Goal: Task Accomplishment & Management: Complete application form

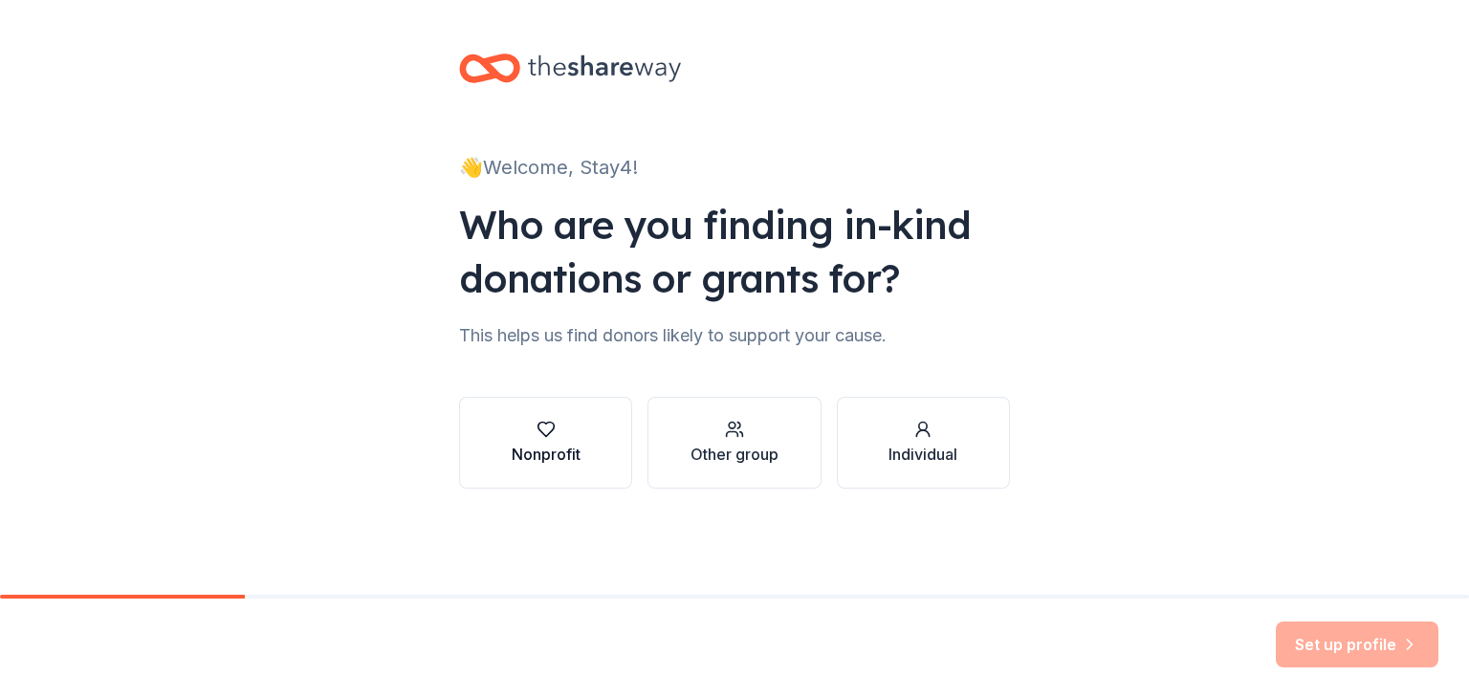
click at [509, 451] on button "Nonprofit" at bounding box center [545, 443] width 173 height 92
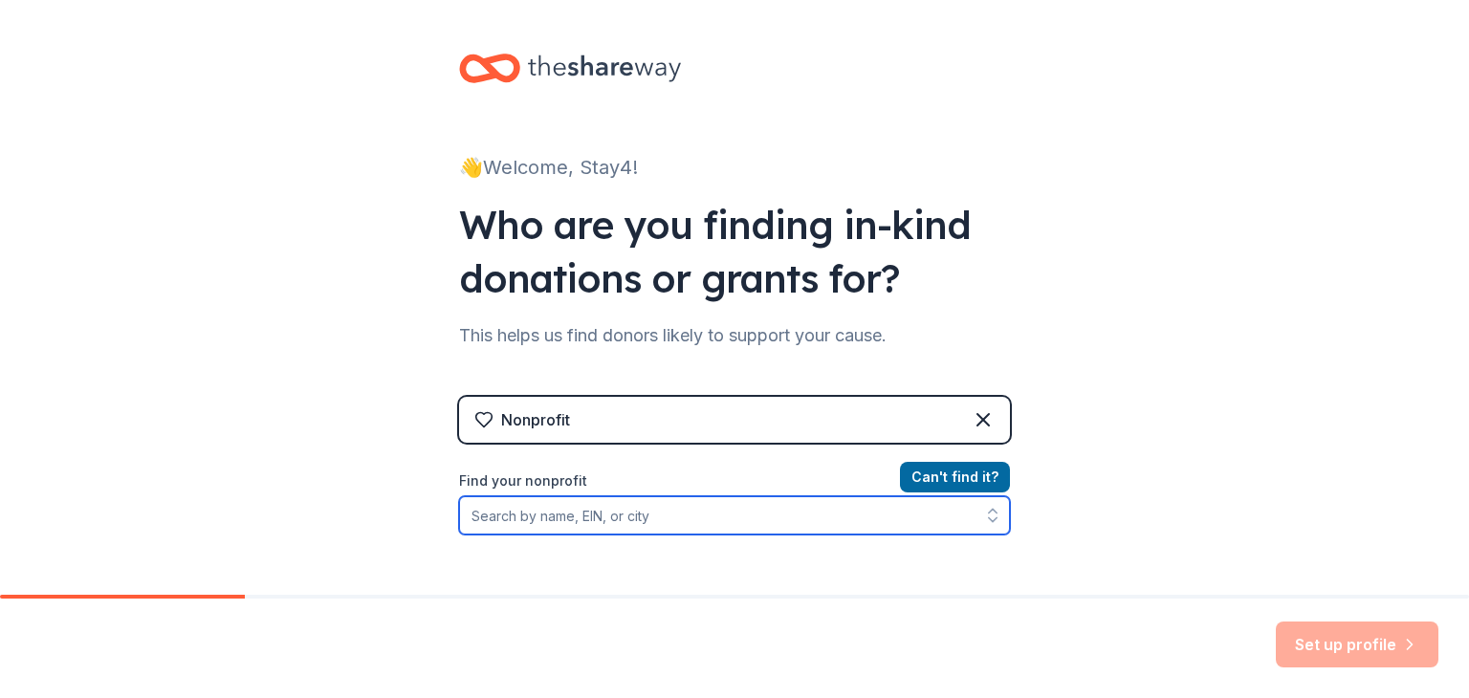
click at [522, 524] on input "Find your nonprofit" at bounding box center [734, 515] width 551 height 38
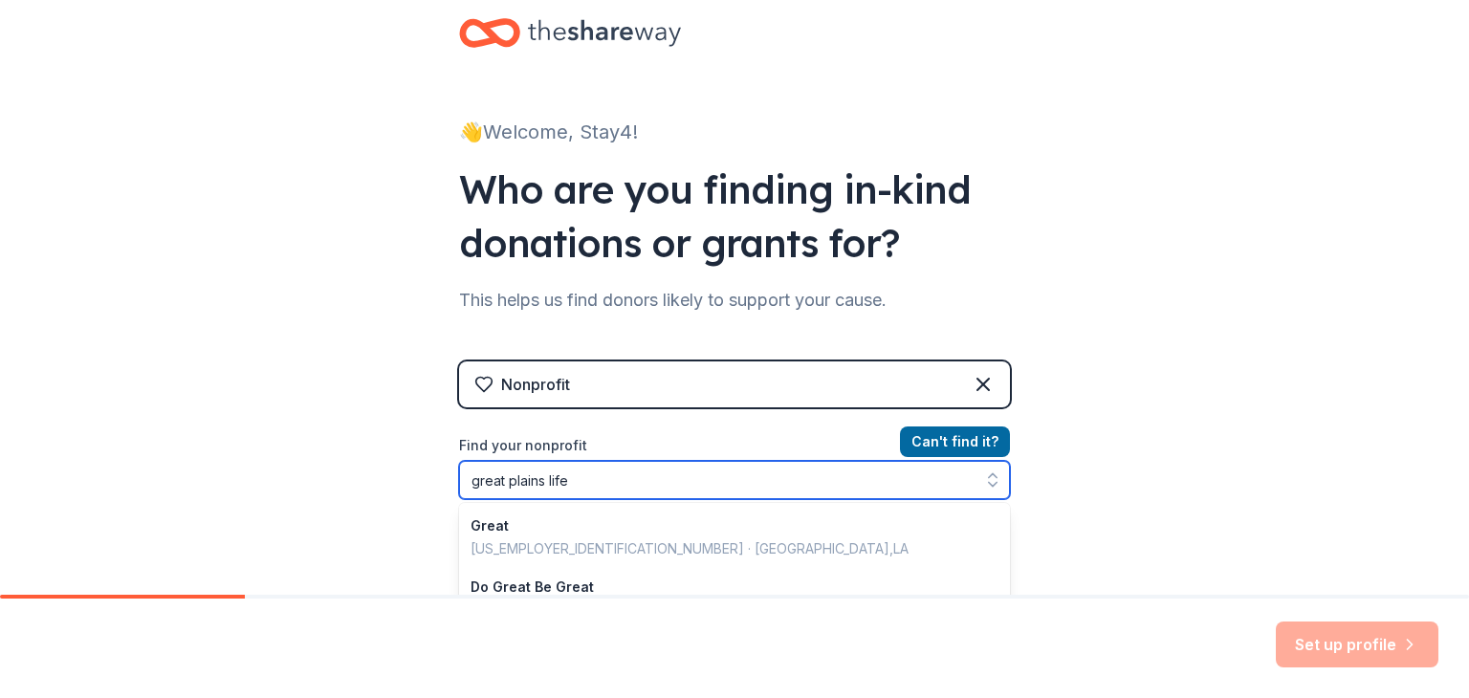
type input "great plains life"
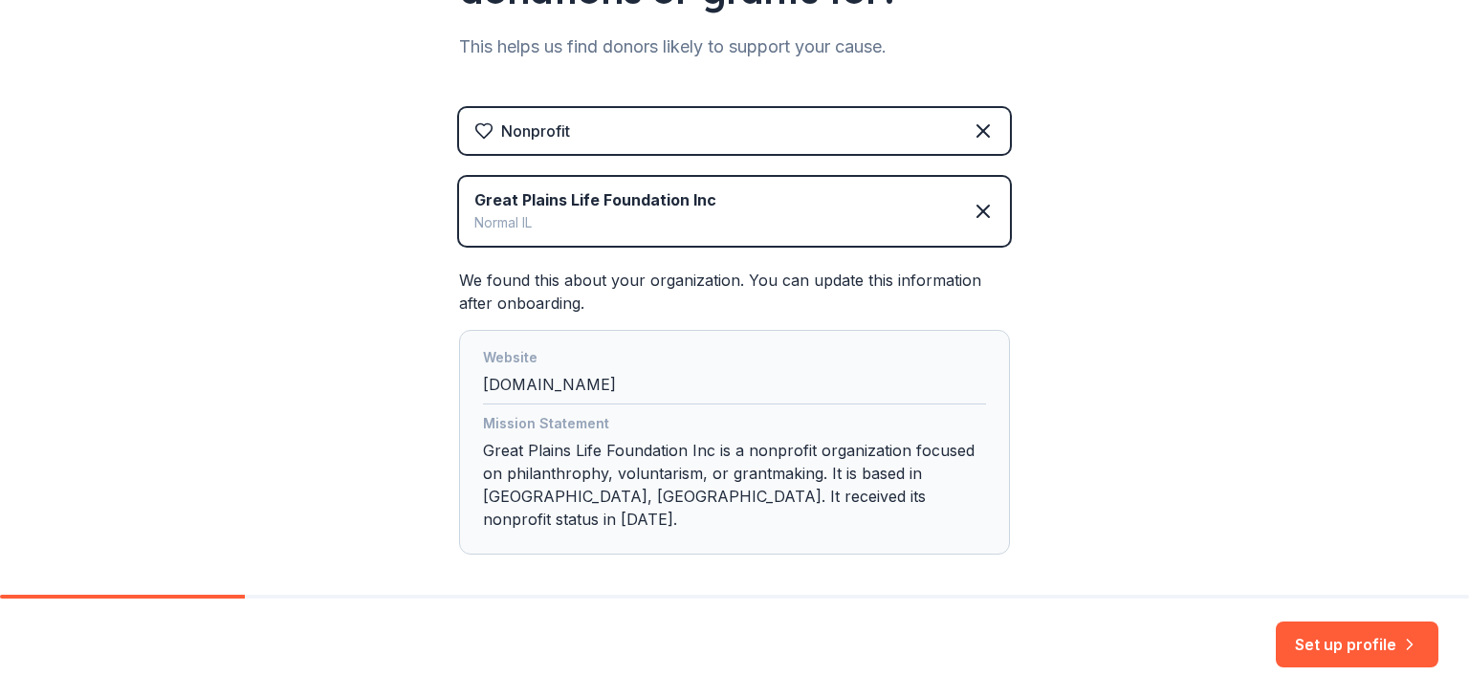
scroll to position [356, 0]
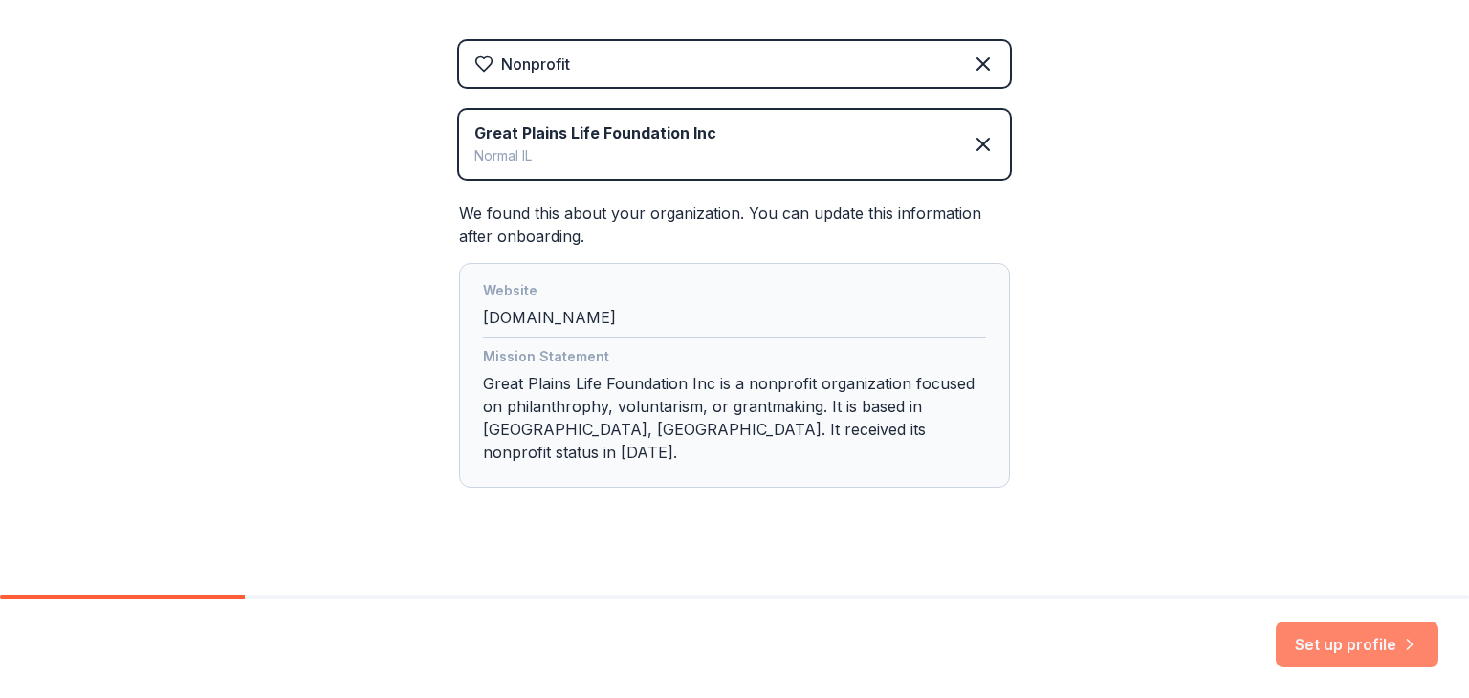
click at [1345, 644] on button "Set up profile" at bounding box center [1357, 645] width 163 height 46
click at [1338, 651] on div "Set up profile" at bounding box center [1357, 645] width 163 height 46
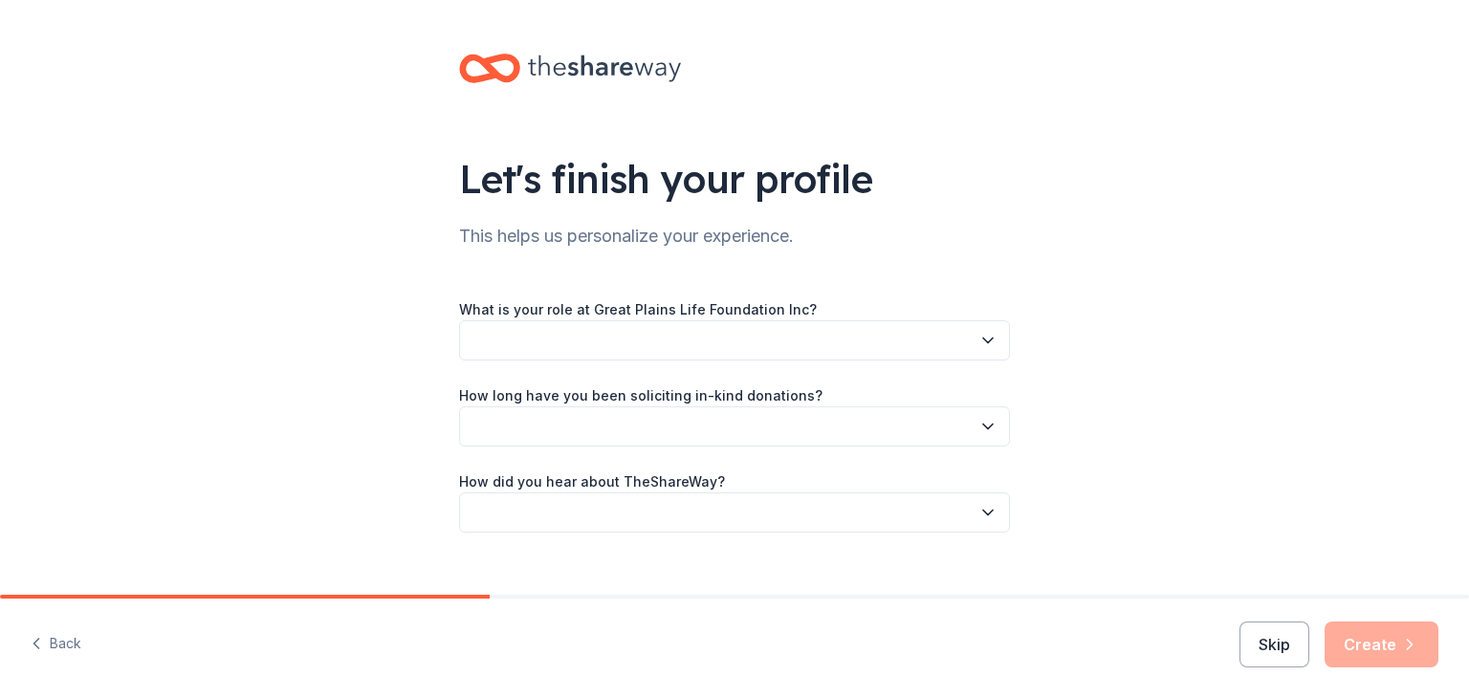
click at [706, 349] on button "button" at bounding box center [734, 340] width 551 height 40
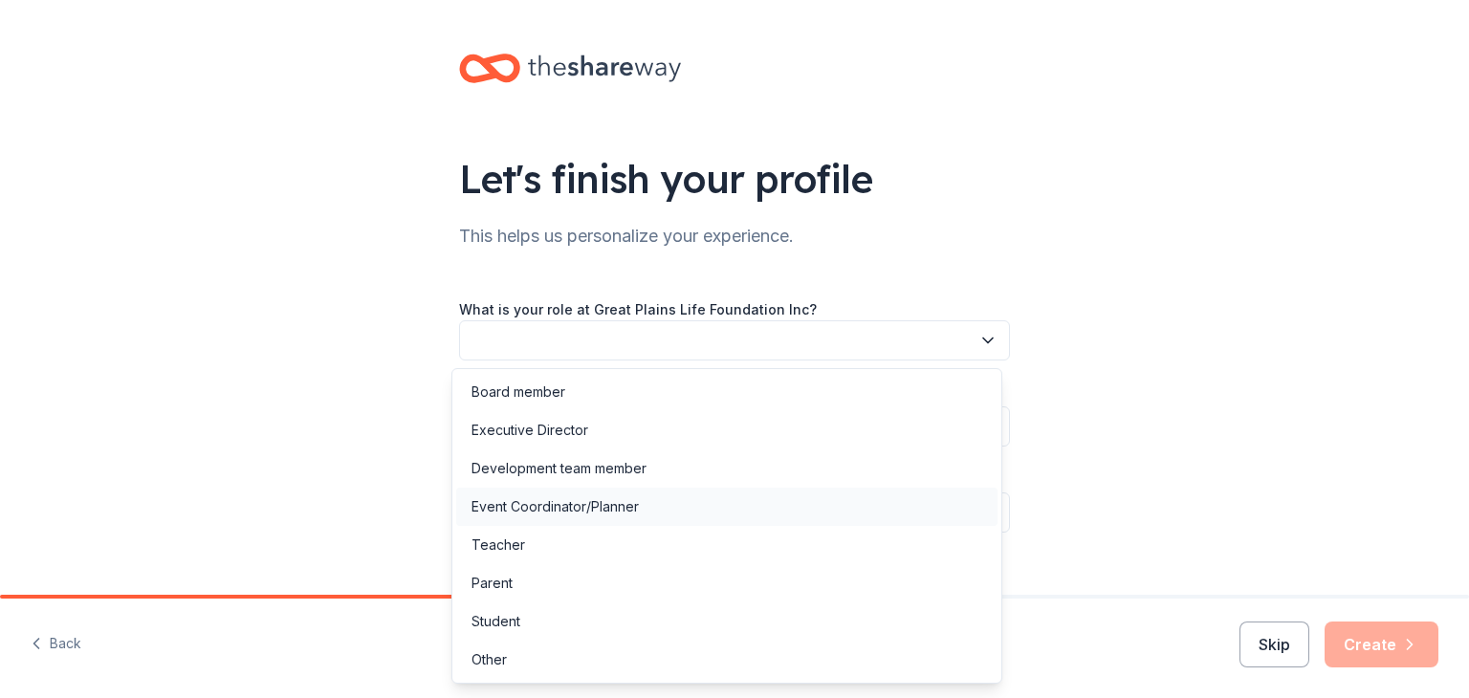
click at [658, 507] on div "Event Coordinator/Planner" at bounding box center [726, 507] width 541 height 38
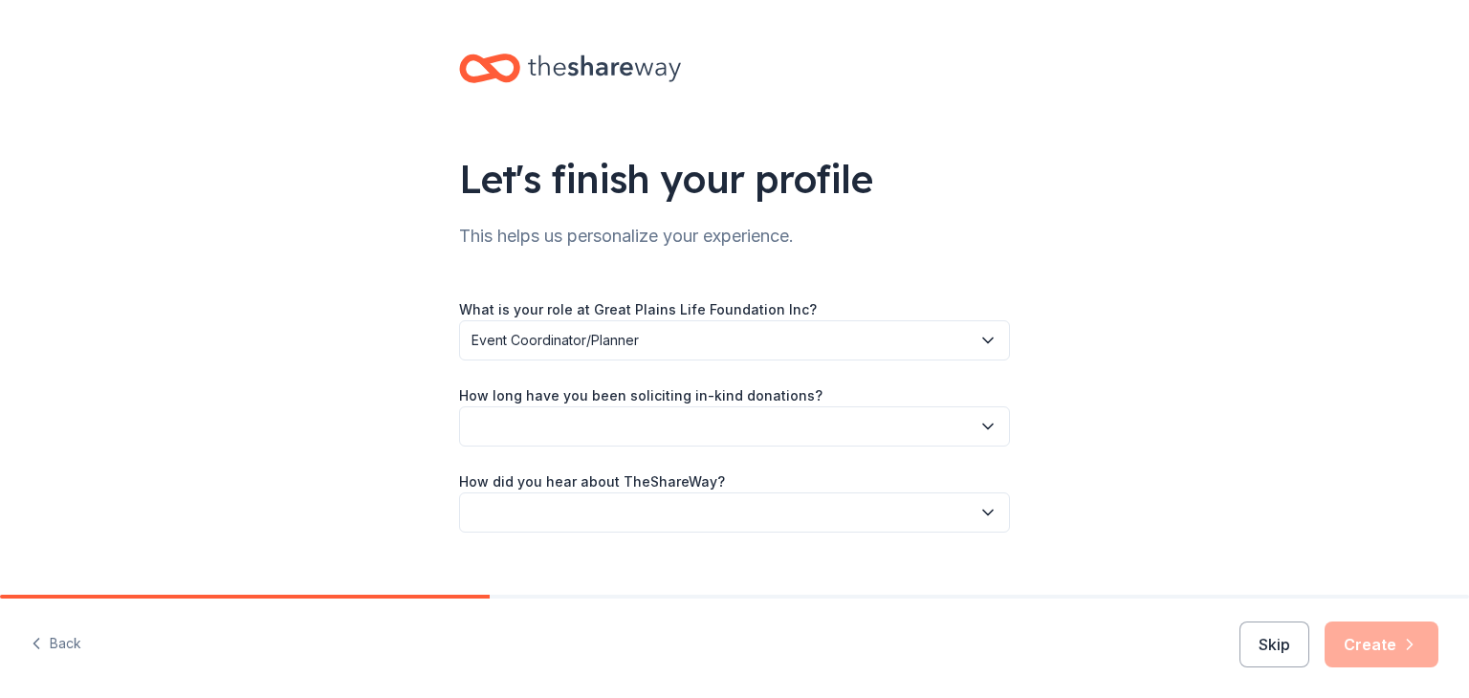
click at [579, 405] on label "How long have you been soliciting in-kind donations?" at bounding box center [640, 395] width 363 height 19
click at [594, 429] on button "button" at bounding box center [734, 427] width 551 height 40
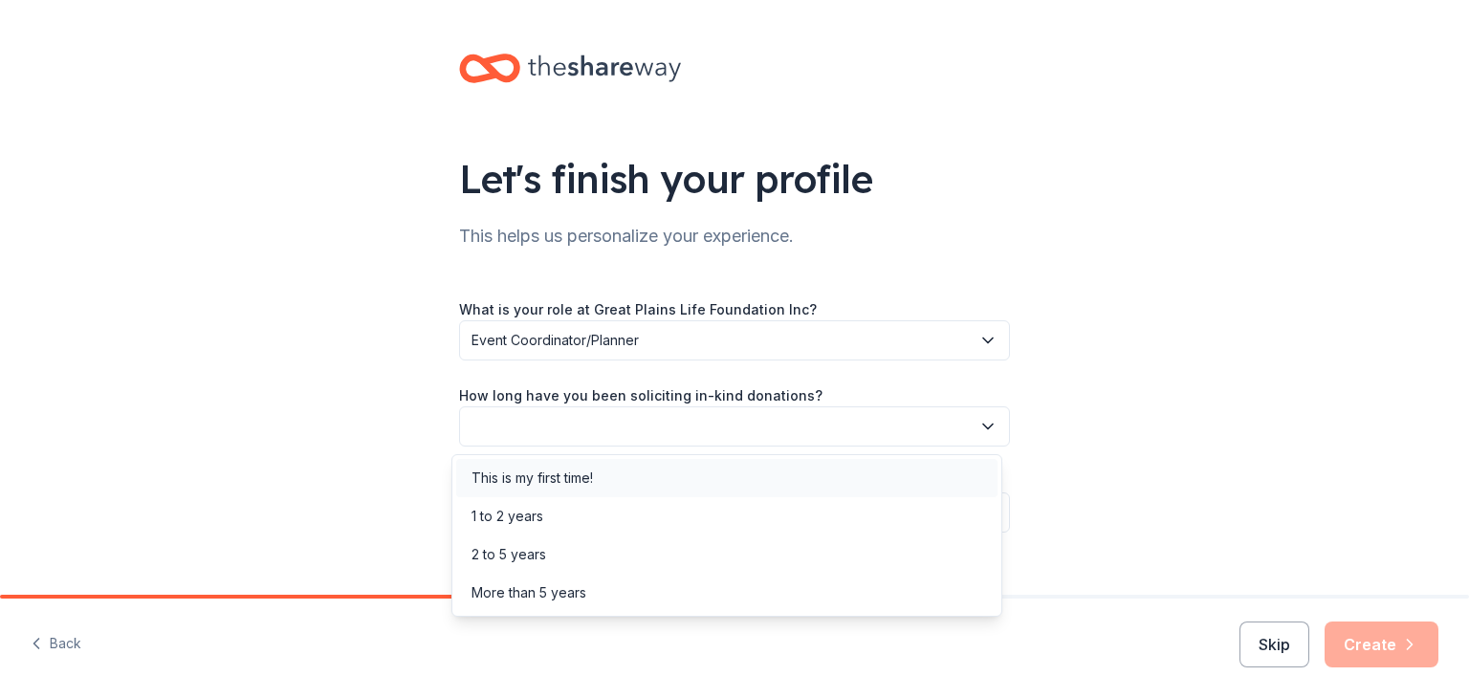
click at [538, 475] on div "This is my first time!" at bounding box center [532, 478] width 121 height 23
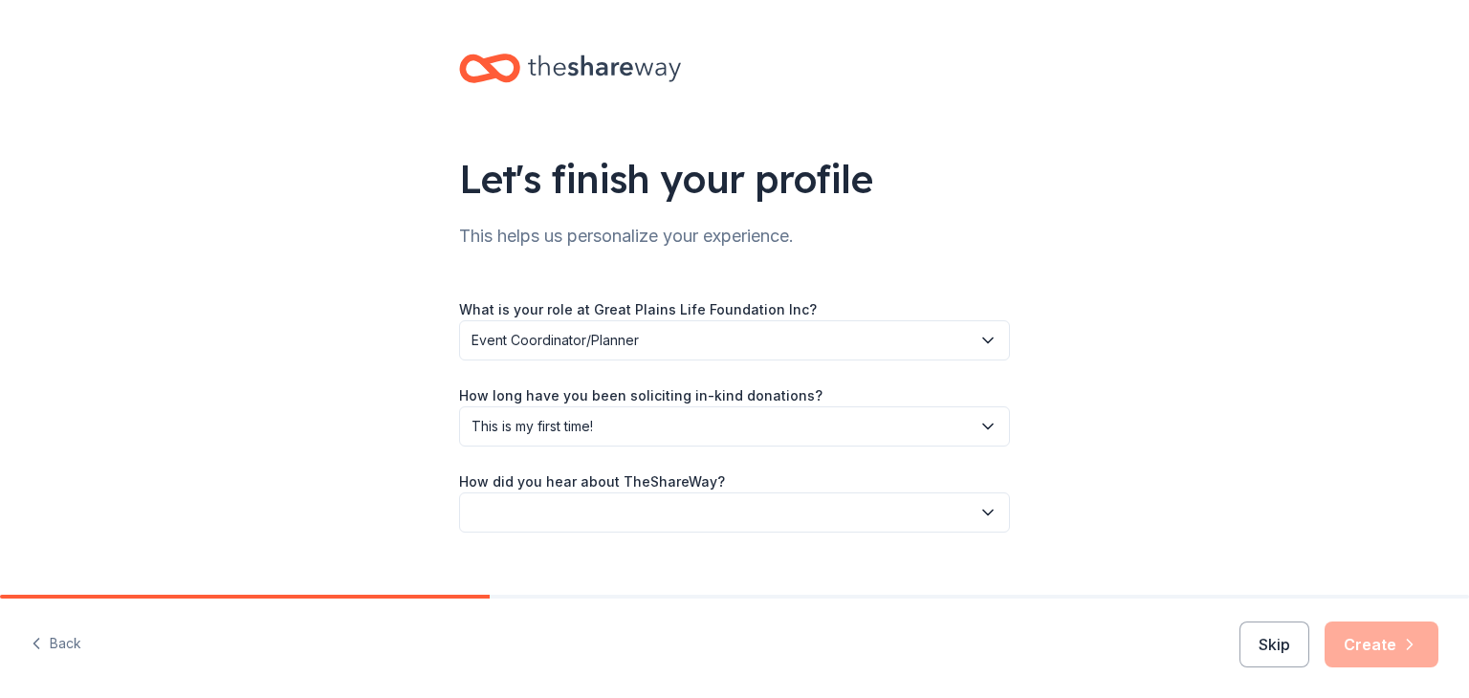
drag, startPoint x: 535, startPoint y: 503, endPoint x: 539, endPoint y: 517, distance: 15.1
click at [539, 519] on button "button" at bounding box center [734, 513] width 551 height 40
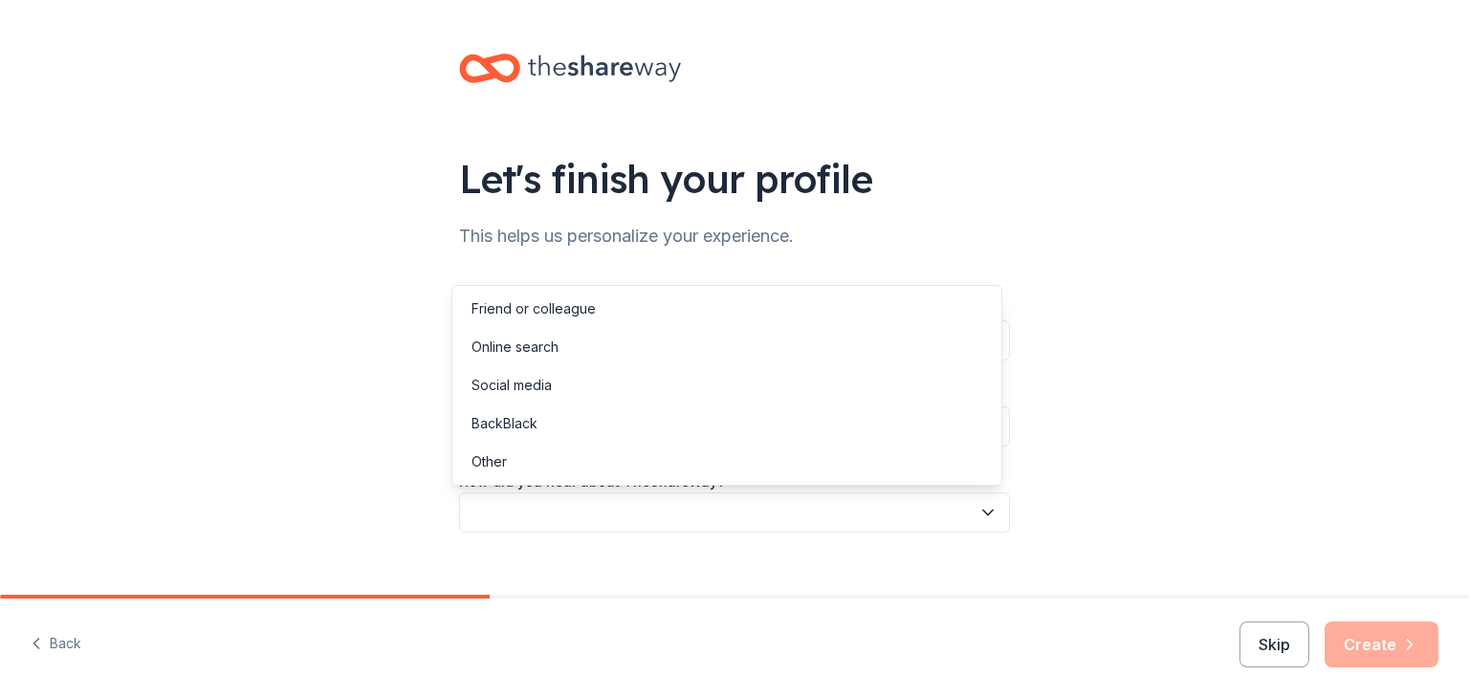
drag, startPoint x: 539, startPoint y: 514, endPoint x: 528, endPoint y: 517, distance: 12.1
click at [538, 514] on button "button" at bounding box center [734, 513] width 551 height 40
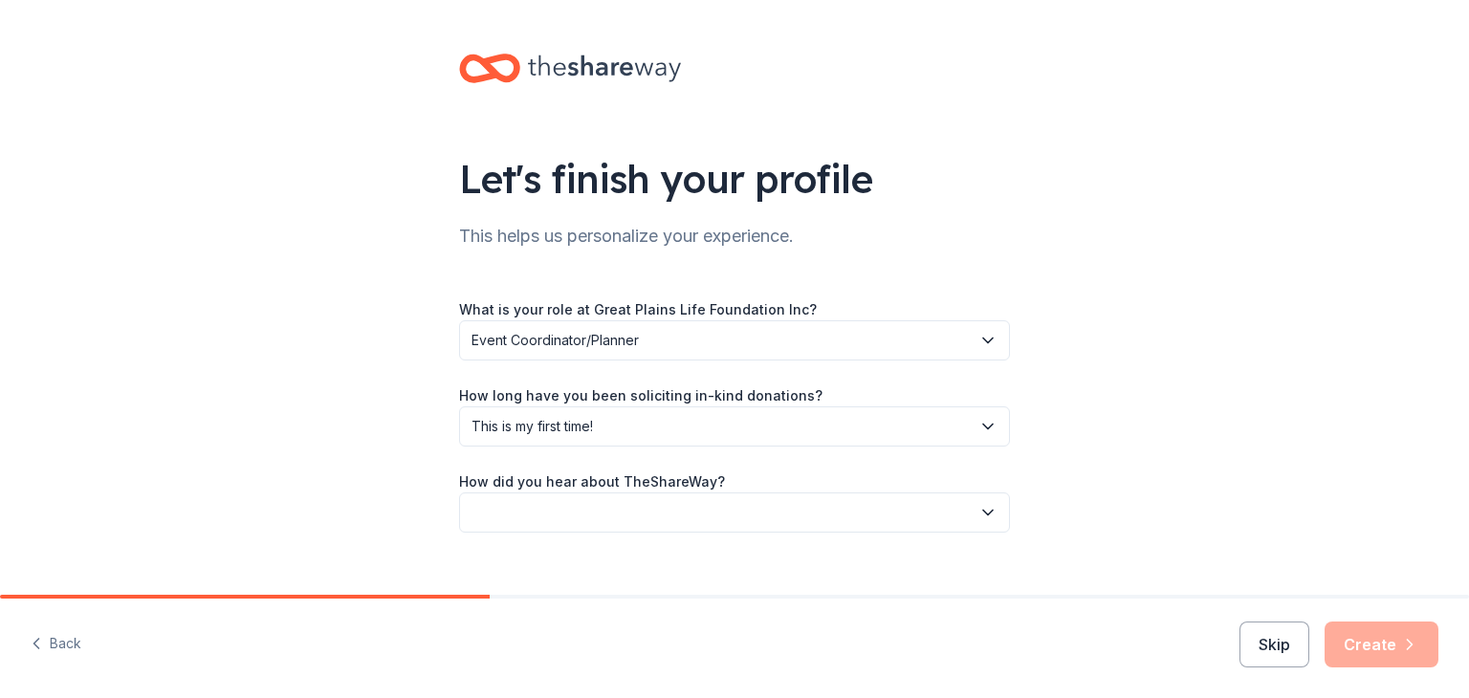
click at [524, 511] on button "button" at bounding box center [734, 513] width 551 height 40
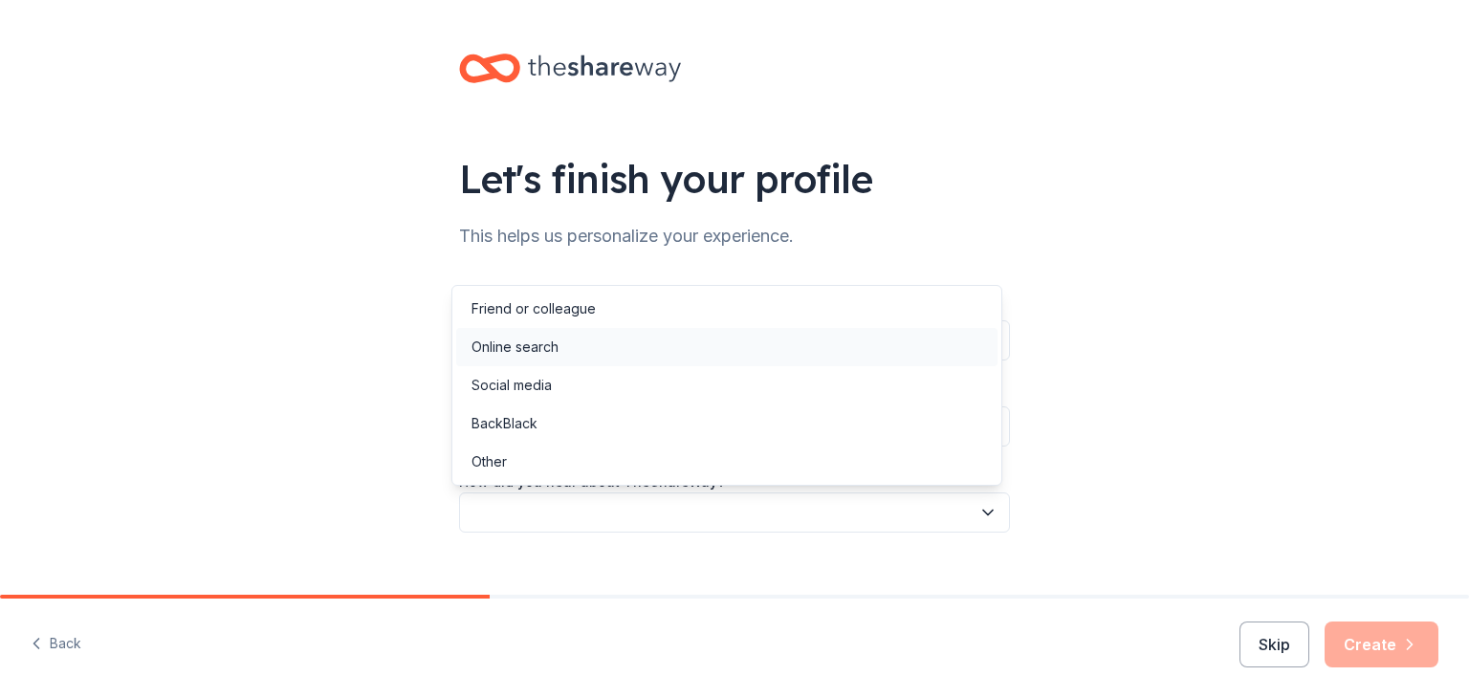
click at [542, 342] on div "Online search" at bounding box center [515, 347] width 87 height 23
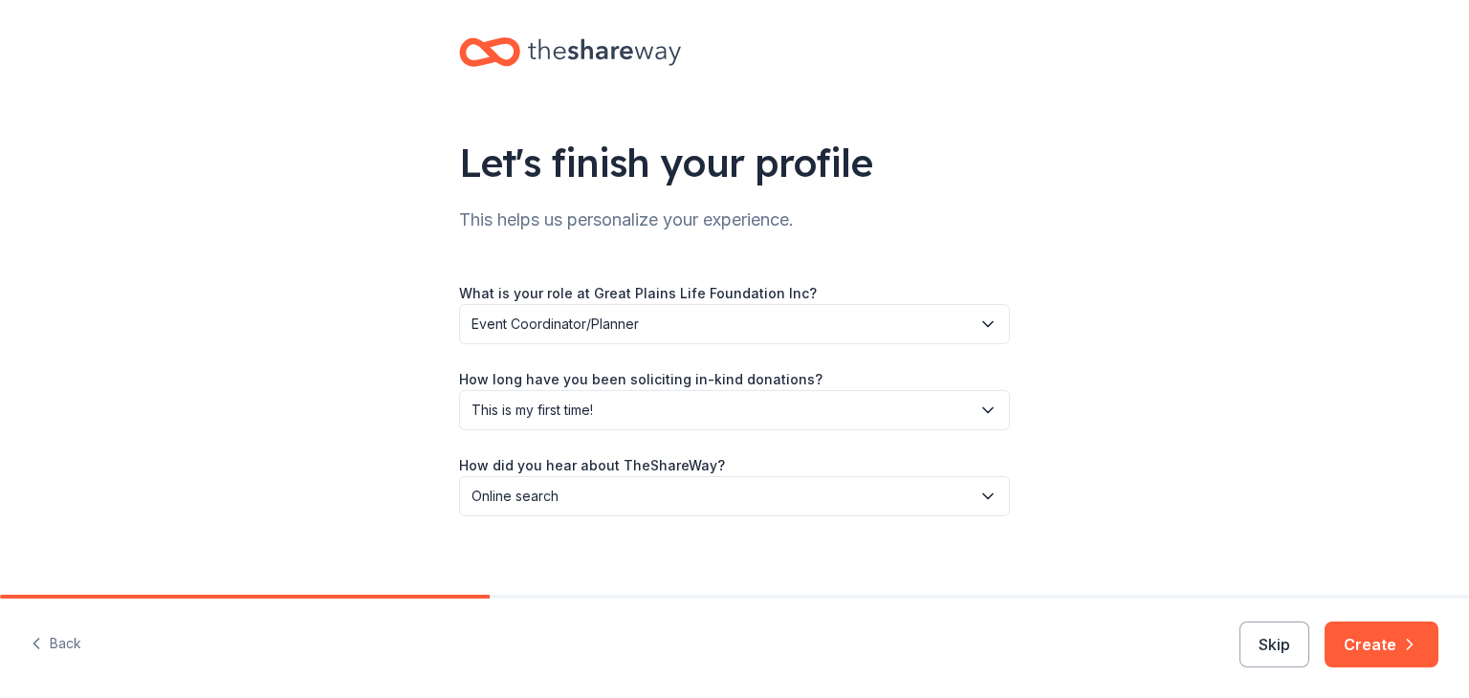
scroll to position [30, 0]
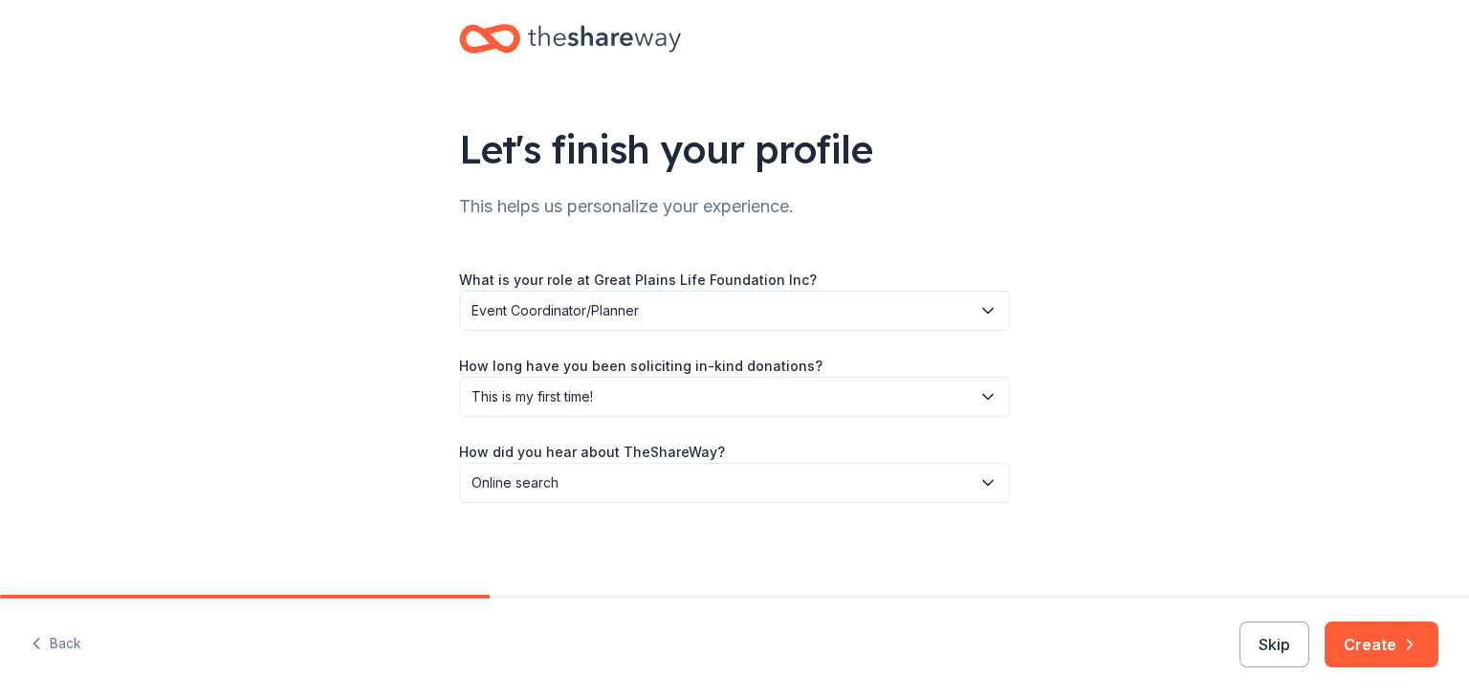
drag, startPoint x: 1412, startPoint y: 651, endPoint x: 1396, endPoint y: 650, distance: 15.3
click at [1412, 651] on icon "button" at bounding box center [1409, 644] width 19 height 19
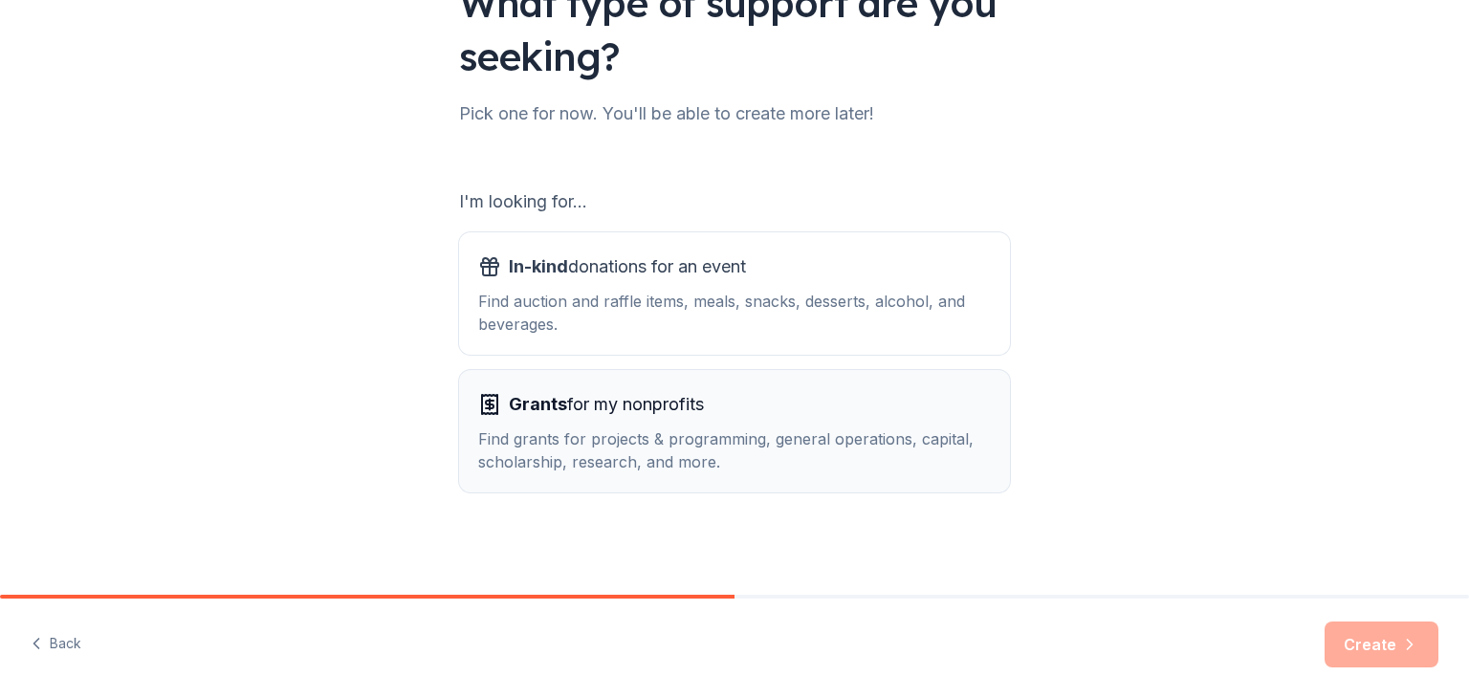
scroll to position [177, 0]
click at [803, 302] on div "Find auction and raffle items, meals, snacks, desserts, alcohol, and beverages." at bounding box center [734, 312] width 513 height 46
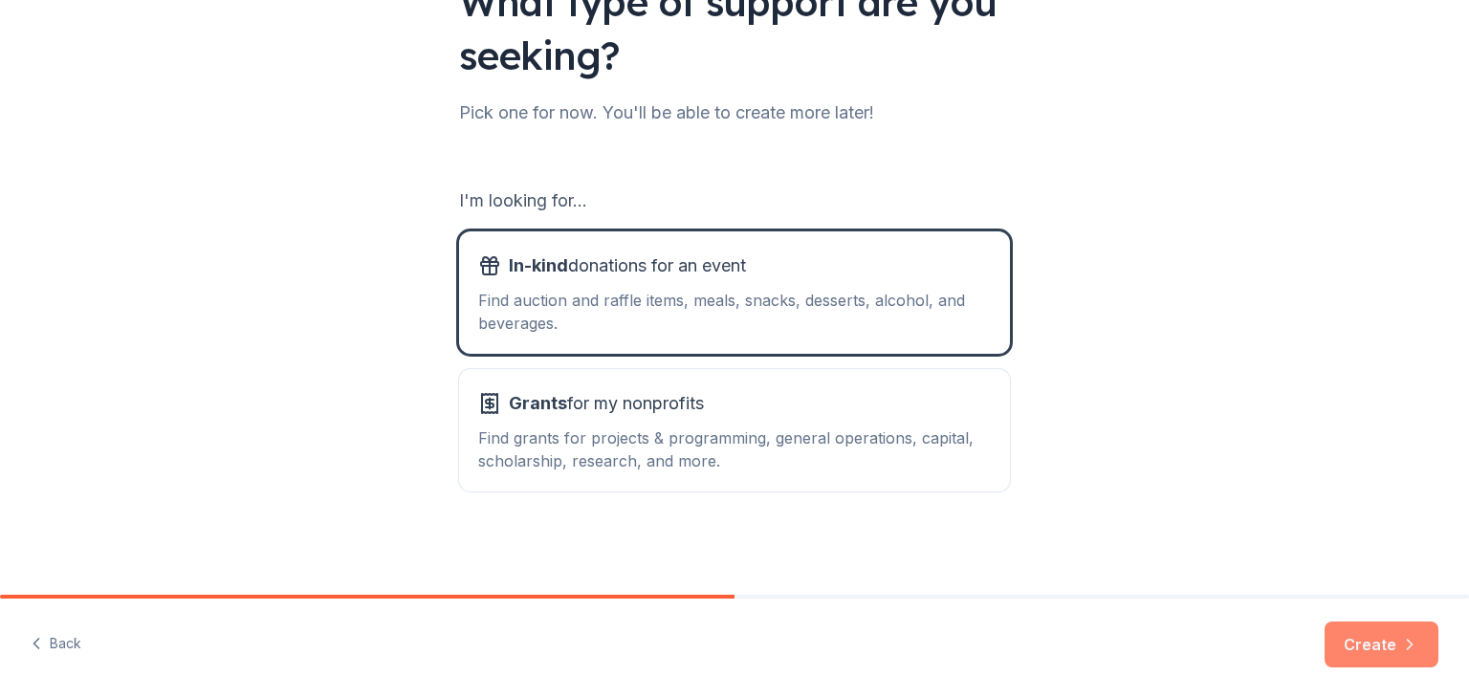
click at [1384, 649] on button "Create" at bounding box center [1382, 645] width 114 height 46
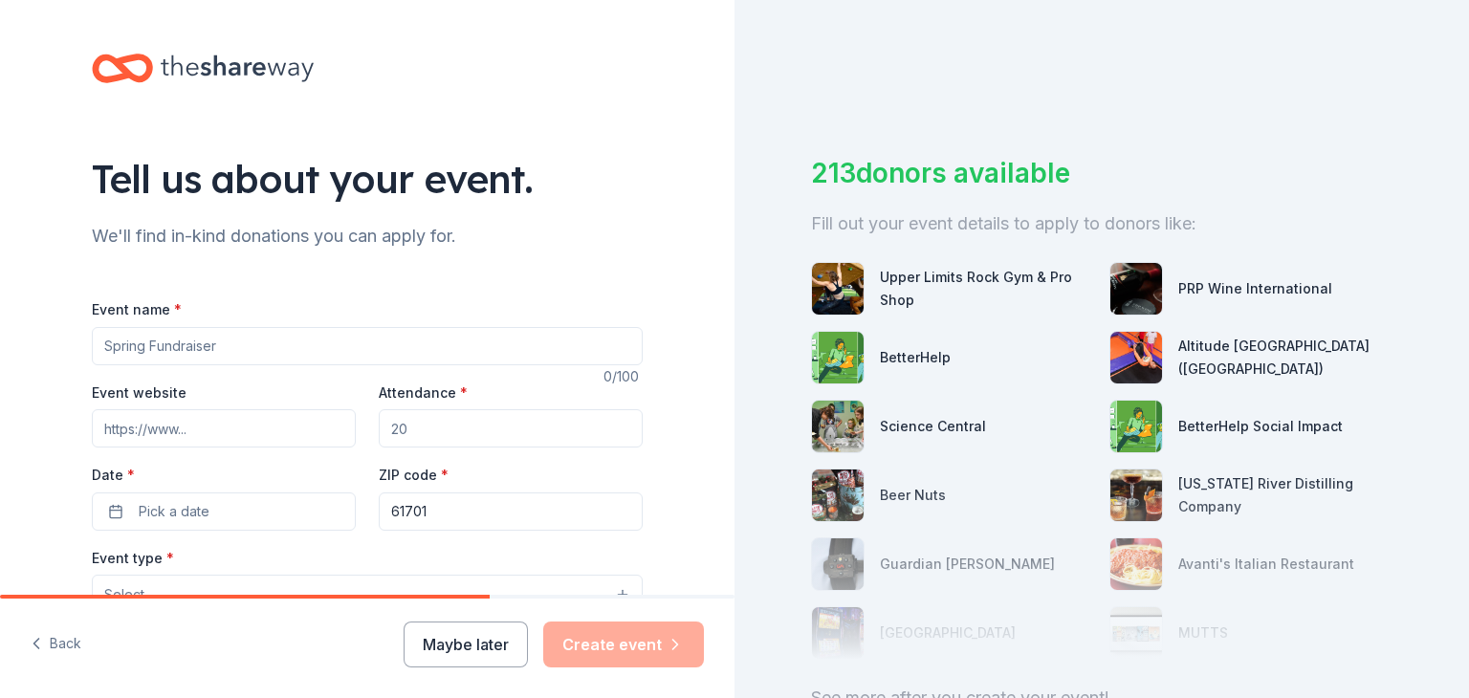
click at [269, 341] on input "Event name *" at bounding box center [367, 346] width 551 height 38
click at [93, 341] on input "Turkey Bowl" at bounding box center [367, 346] width 551 height 38
type input "The Turkey Bowl"
click at [159, 416] on input "Event website" at bounding box center [224, 428] width 264 height 38
paste input "[URL][DOMAIN_NAME]"
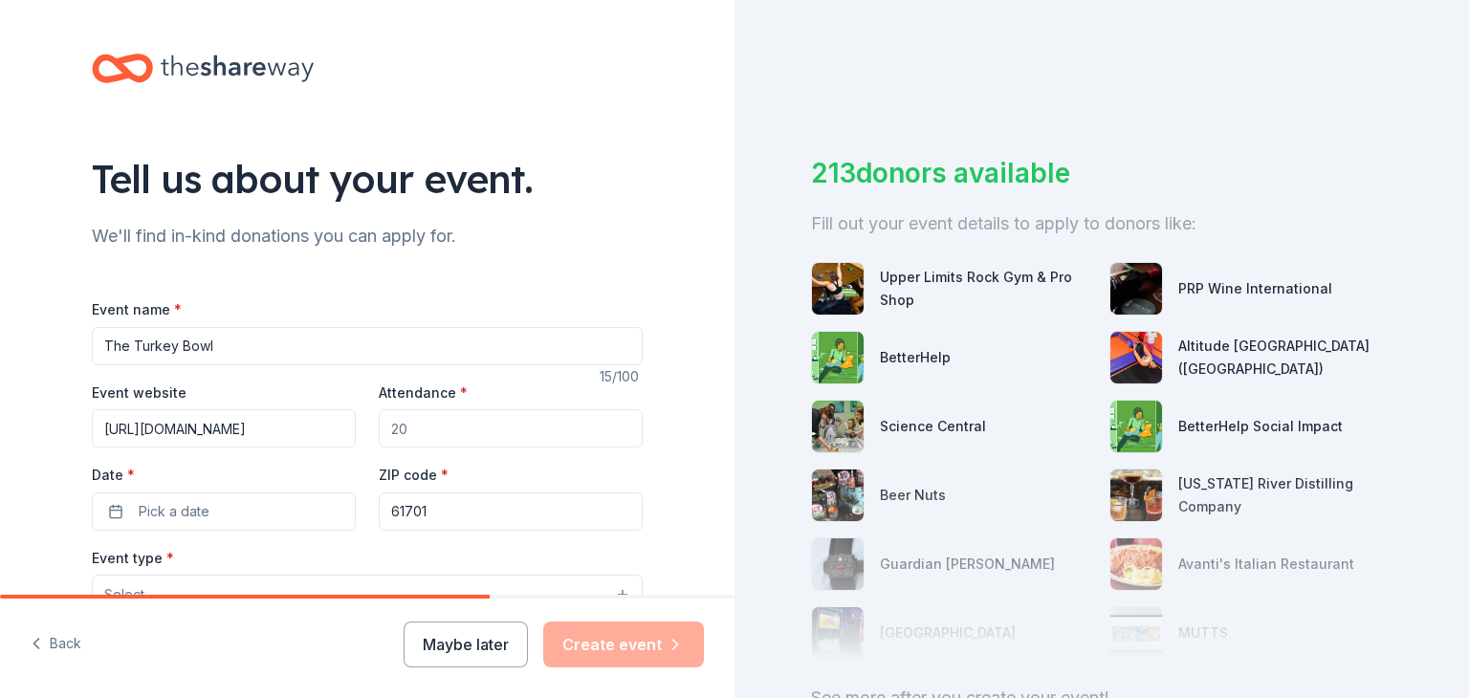
type input "[URL][DOMAIN_NAME]"
click at [436, 428] on input "Attendance *" at bounding box center [511, 428] width 264 height 38
type input "5"
type input "40"
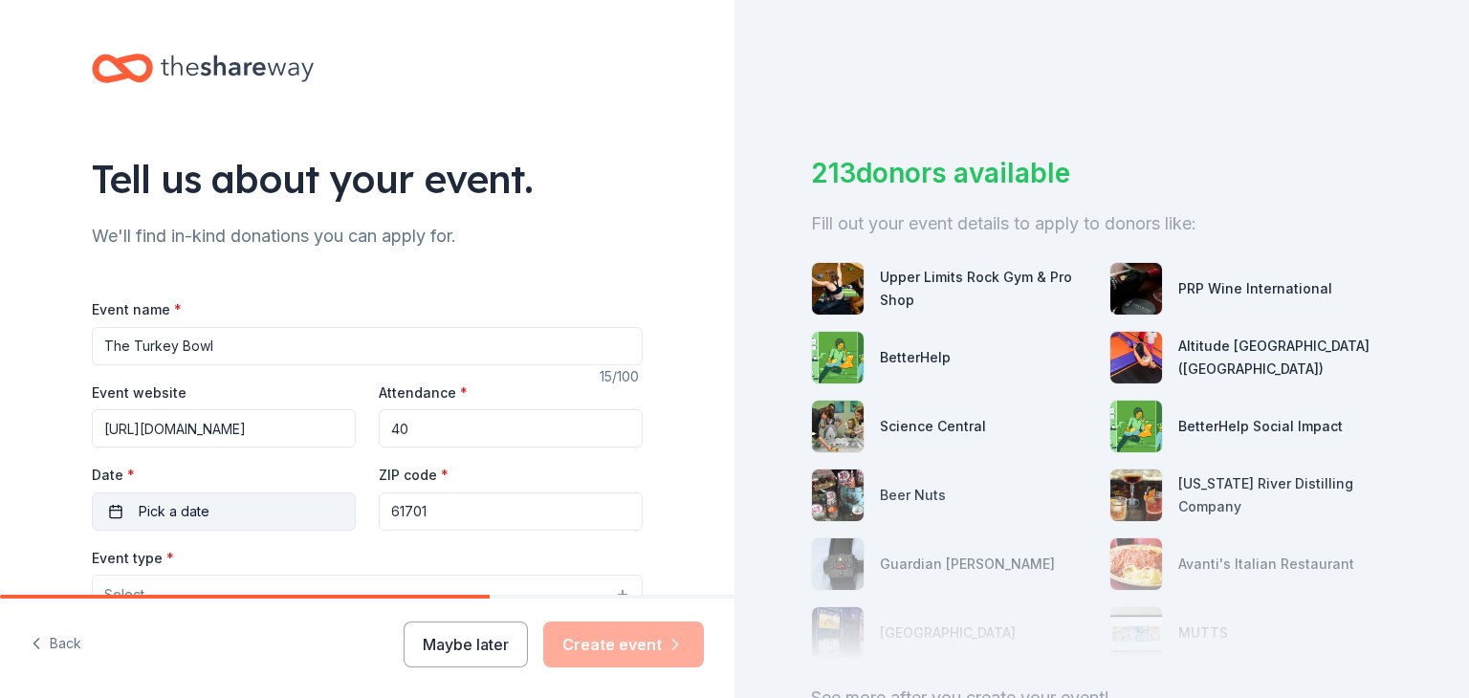
click at [161, 515] on span "Pick a date" at bounding box center [174, 511] width 71 height 23
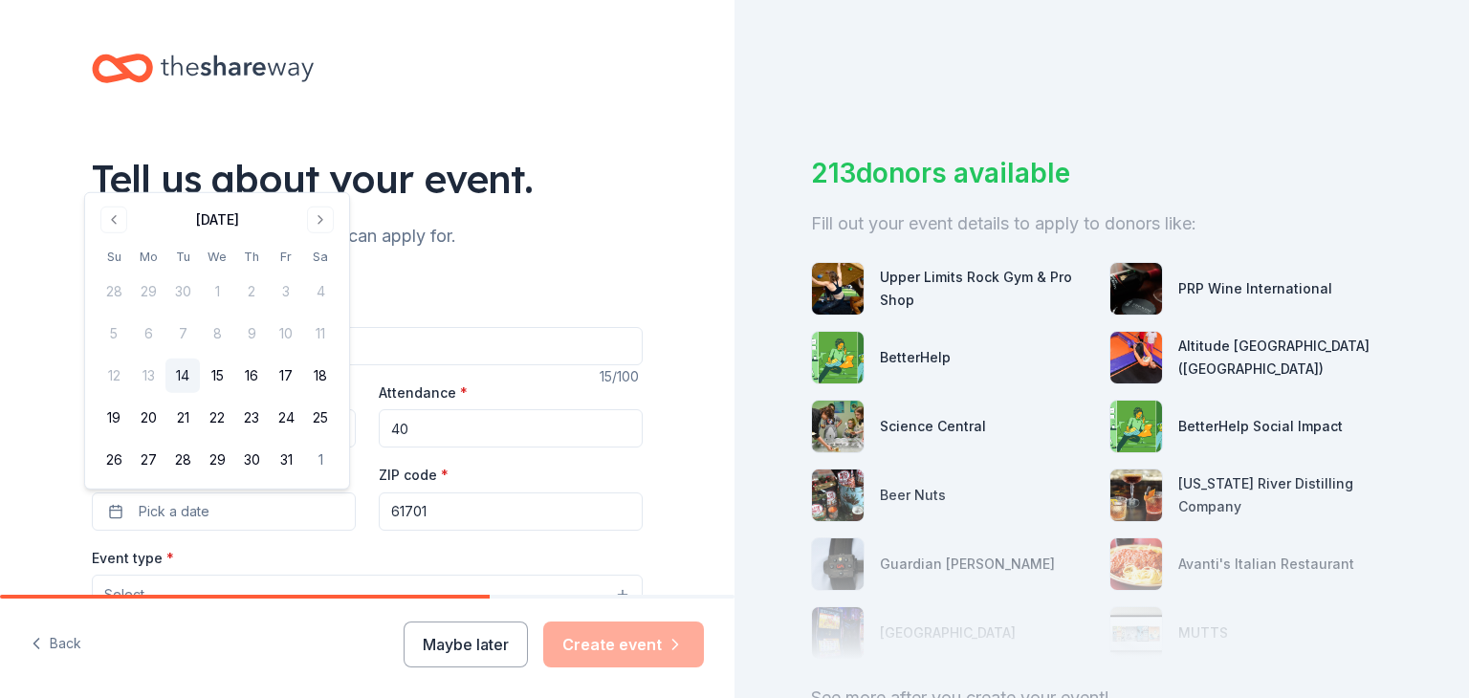
click at [332, 208] on div "[DATE]" at bounding box center [217, 218] width 241 height 27
click at [326, 218] on button "Go to next month" at bounding box center [320, 220] width 27 height 27
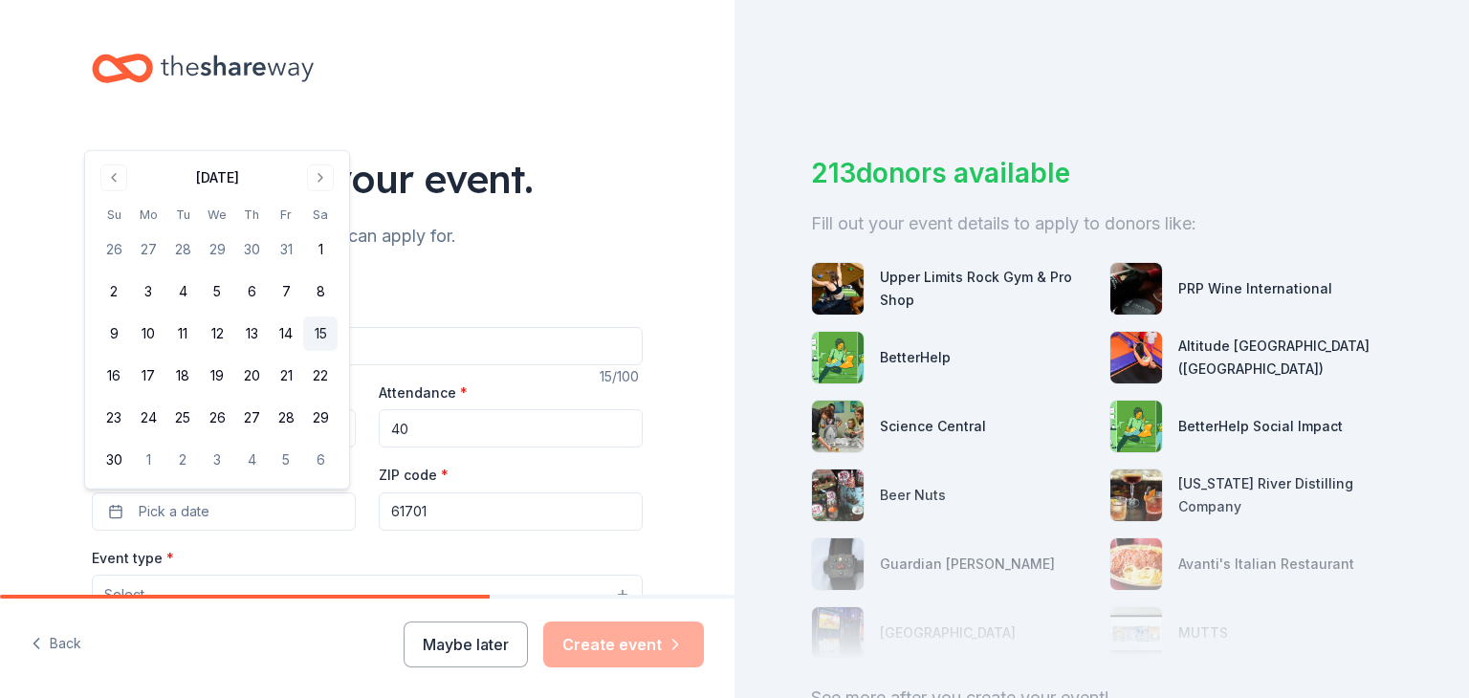
click at [313, 337] on button "15" at bounding box center [320, 334] width 34 height 34
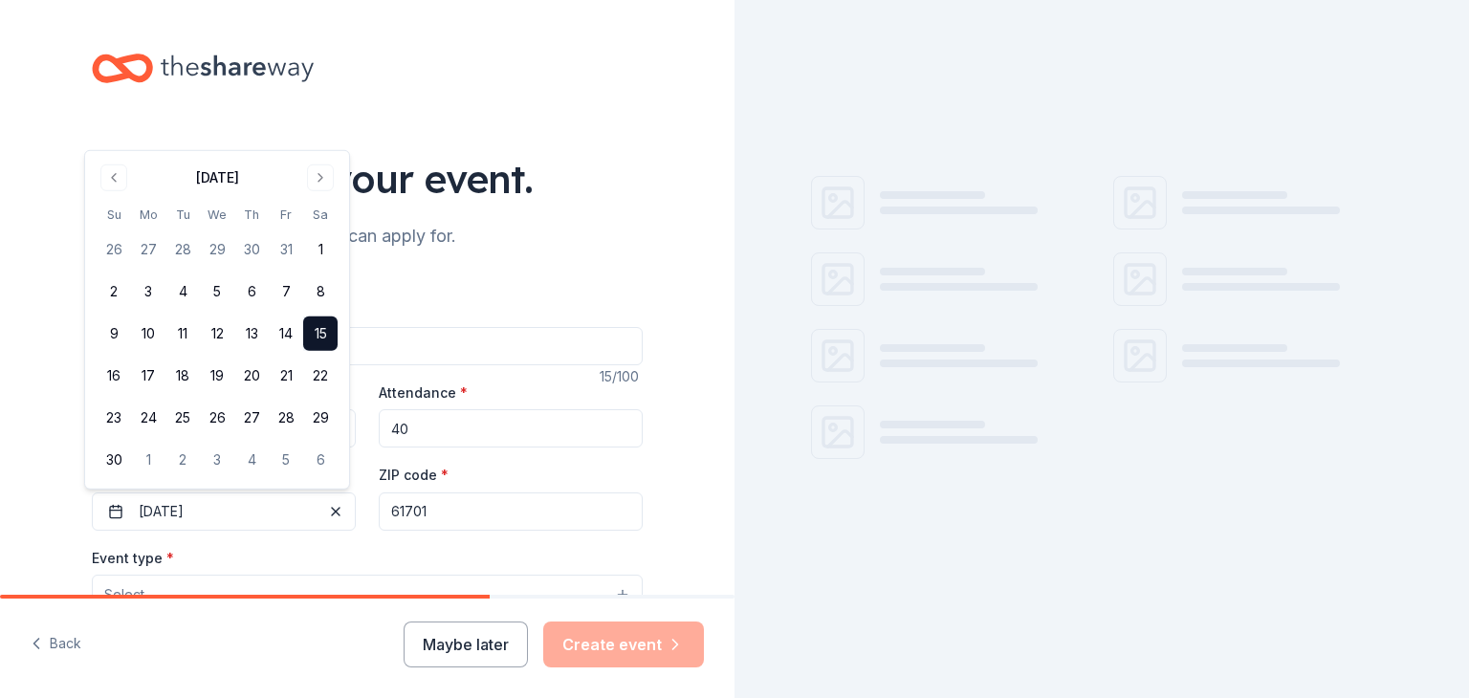
click at [308, 547] on div "Event type * Select" at bounding box center [367, 581] width 551 height 70
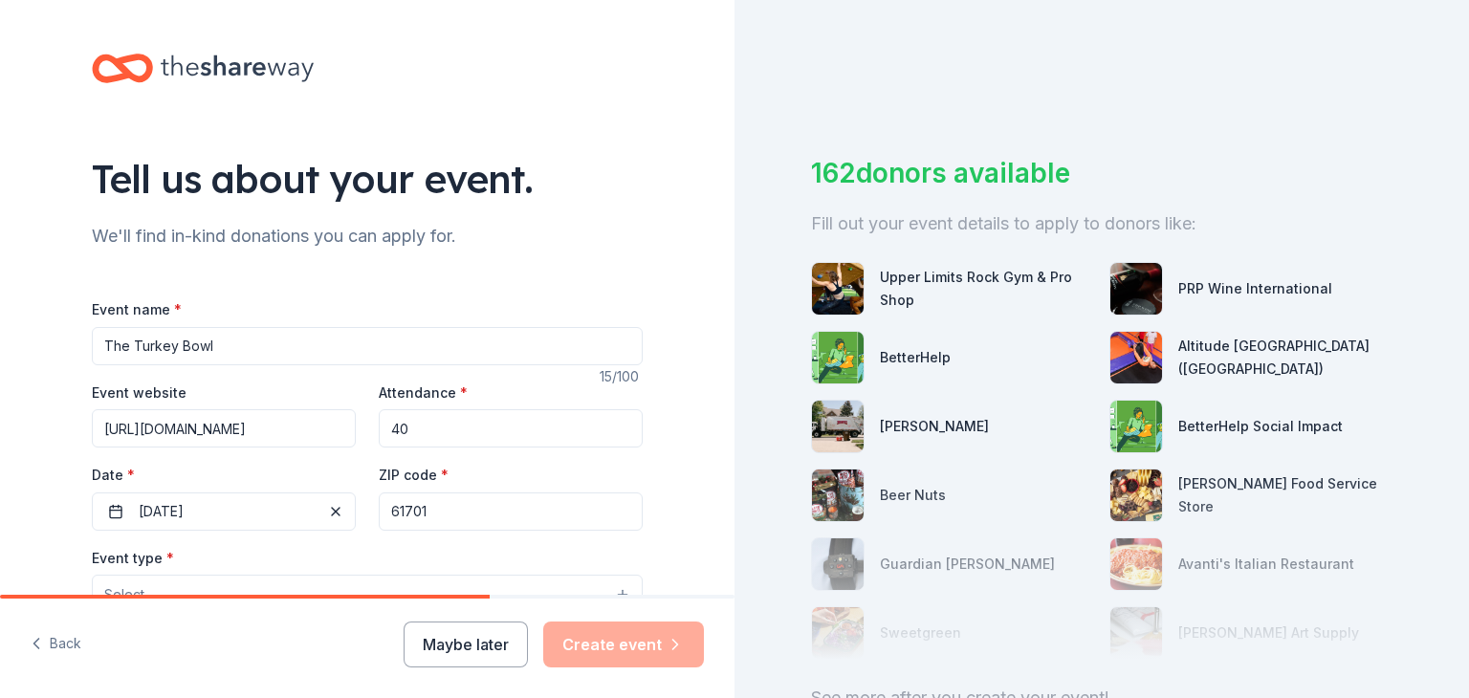
click at [447, 512] on input "61701" at bounding box center [511, 512] width 264 height 38
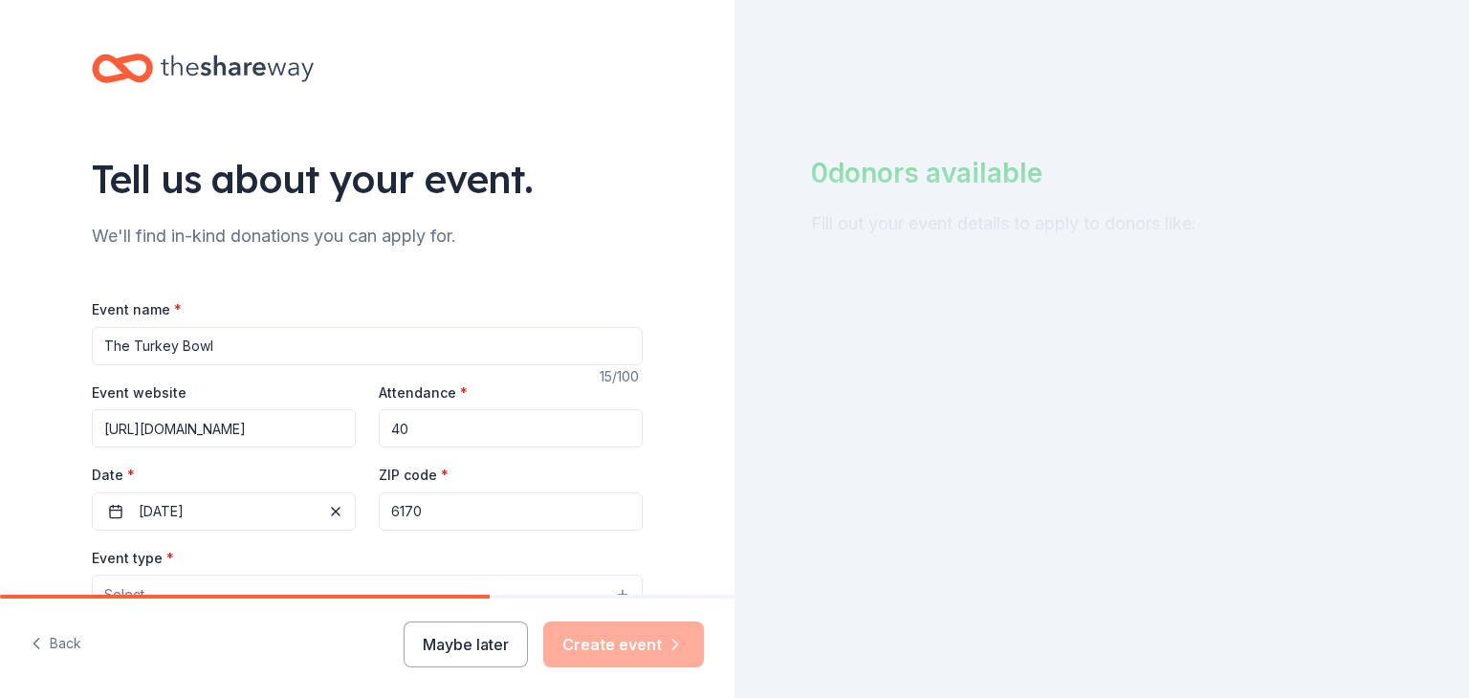
type input "61701"
click at [9, 363] on div "Tell us about your event. We'll find in-kind donations you can apply for. Event…" at bounding box center [367, 636] width 735 height 1273
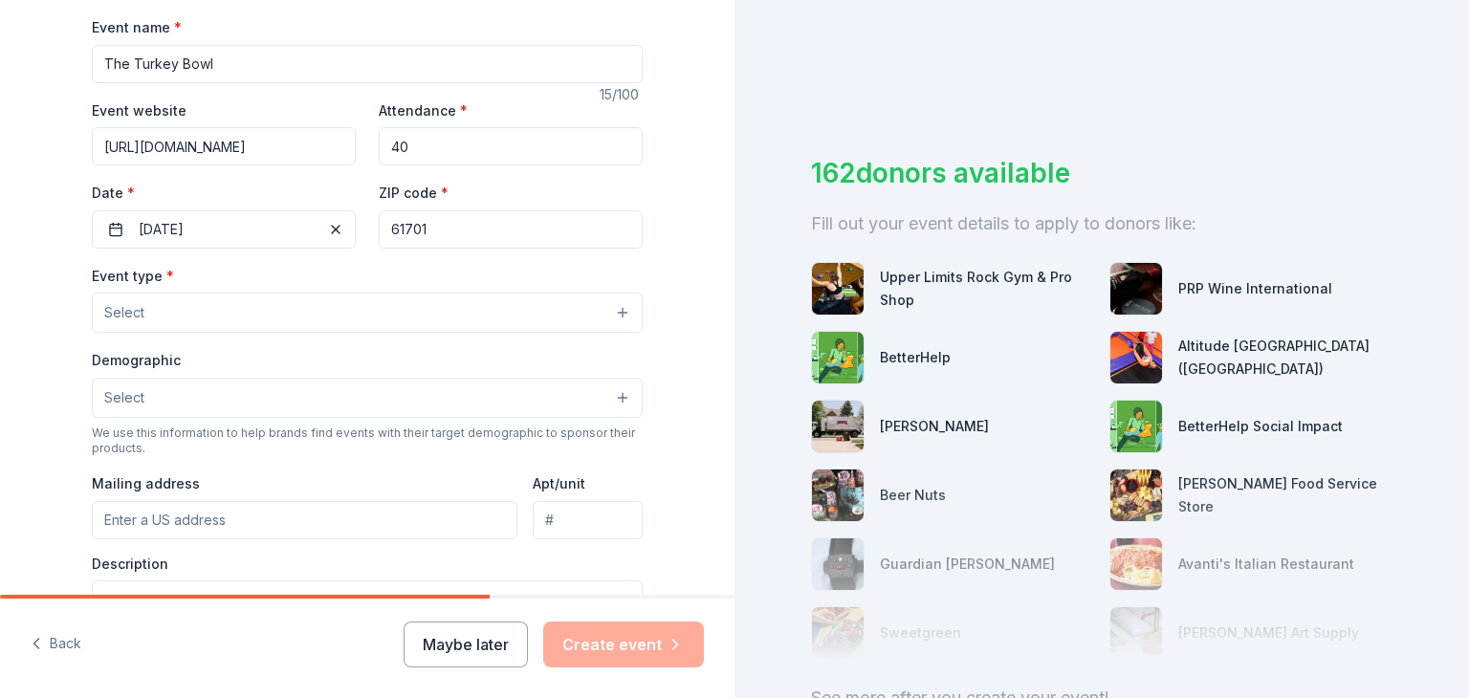
scroll to position [287, 0]
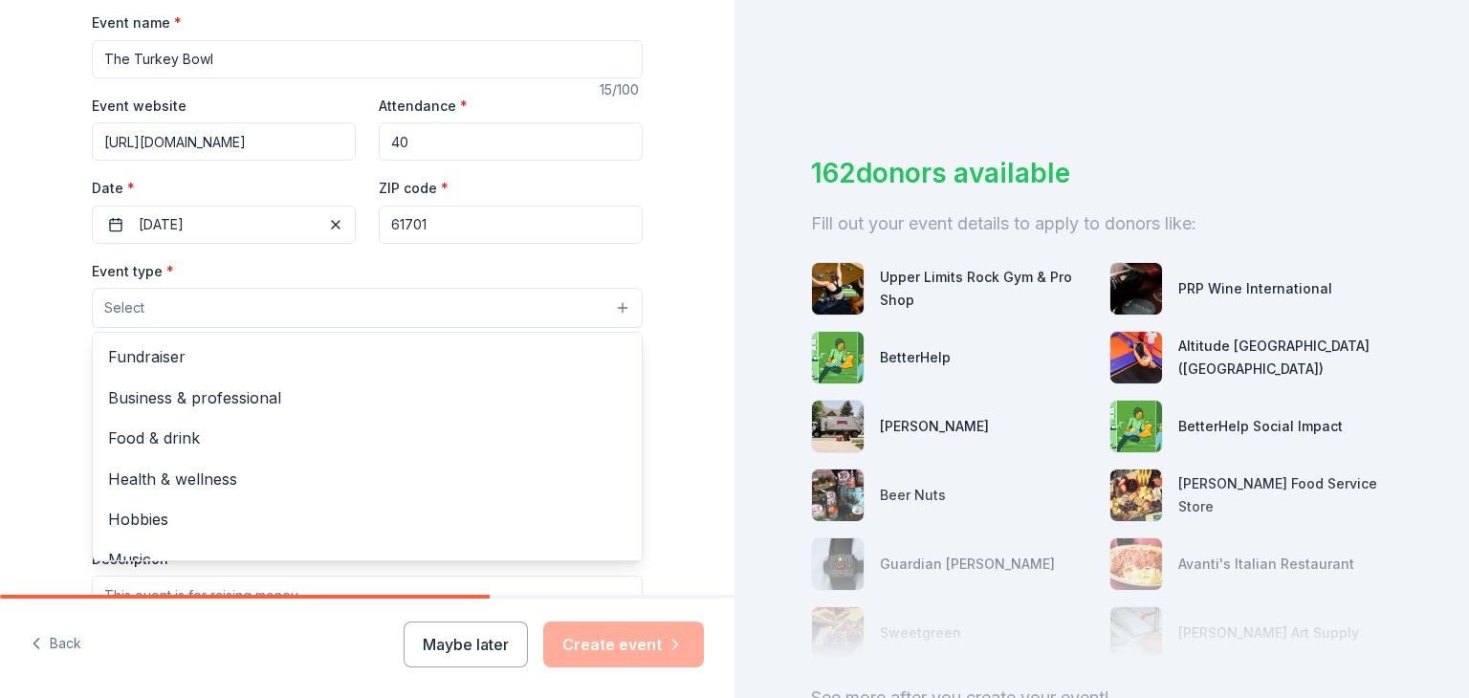
click at [124, 306] on span "Select" at bounding box center [124, 308] width 40 height 23
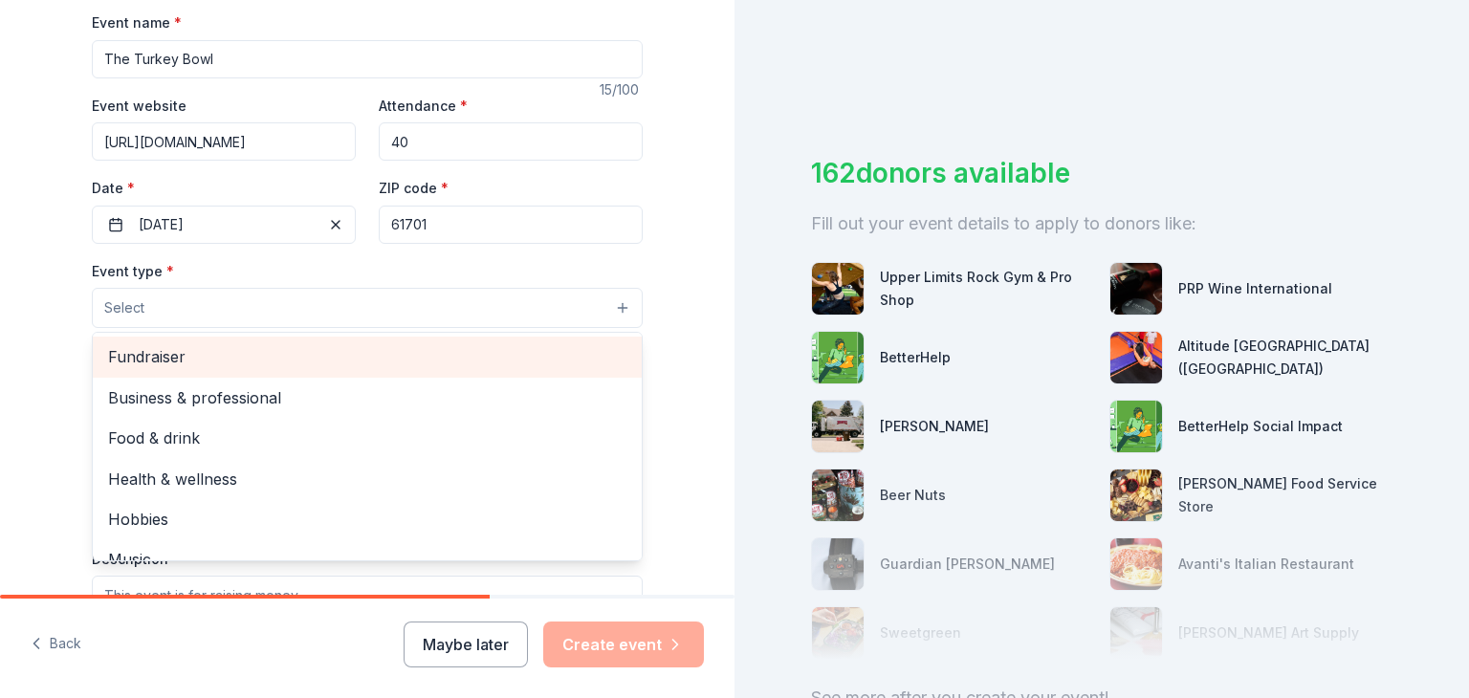
click at [143, 359] on span "Fundraiser" at bounding box center [367, 356] width 518 height 25
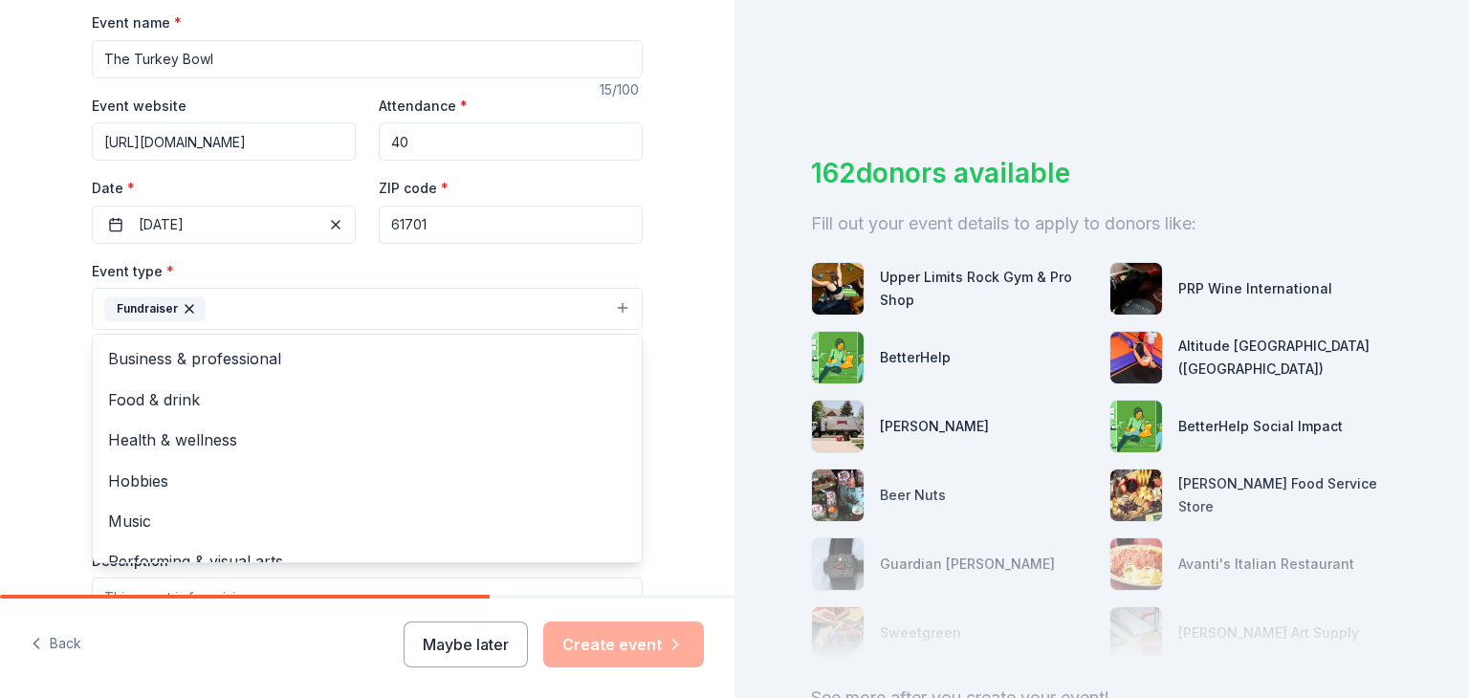
click at [61, 363] on div "Tell us about your event. We'll find in-kind donations you can apply for. Event…" at bounding box center [367, 350] width 612 height 1275
click at [233, 319] on button "Fundraiser" at bounding box center [367, 309] width 551 height 42
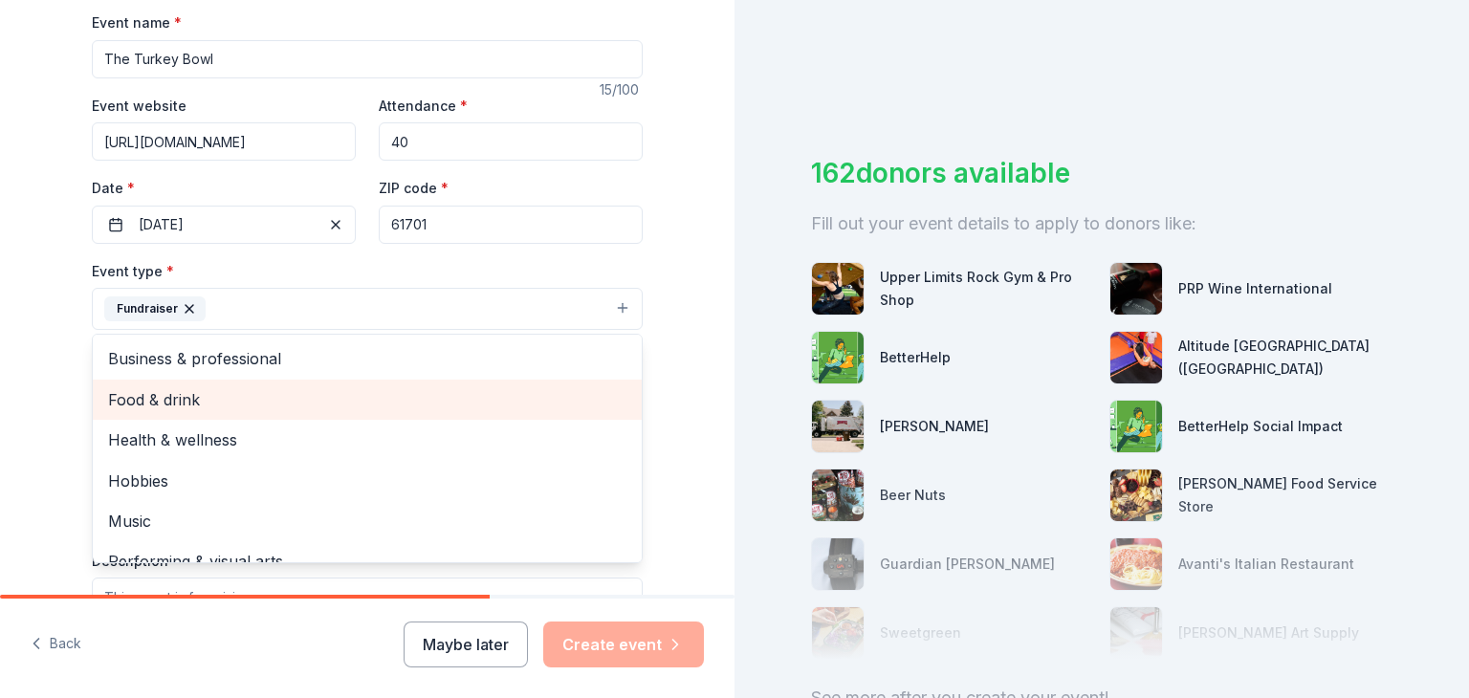
click at [165, 410] on span "Food & drink" at bounding box center [367, 399] width 518 height 25
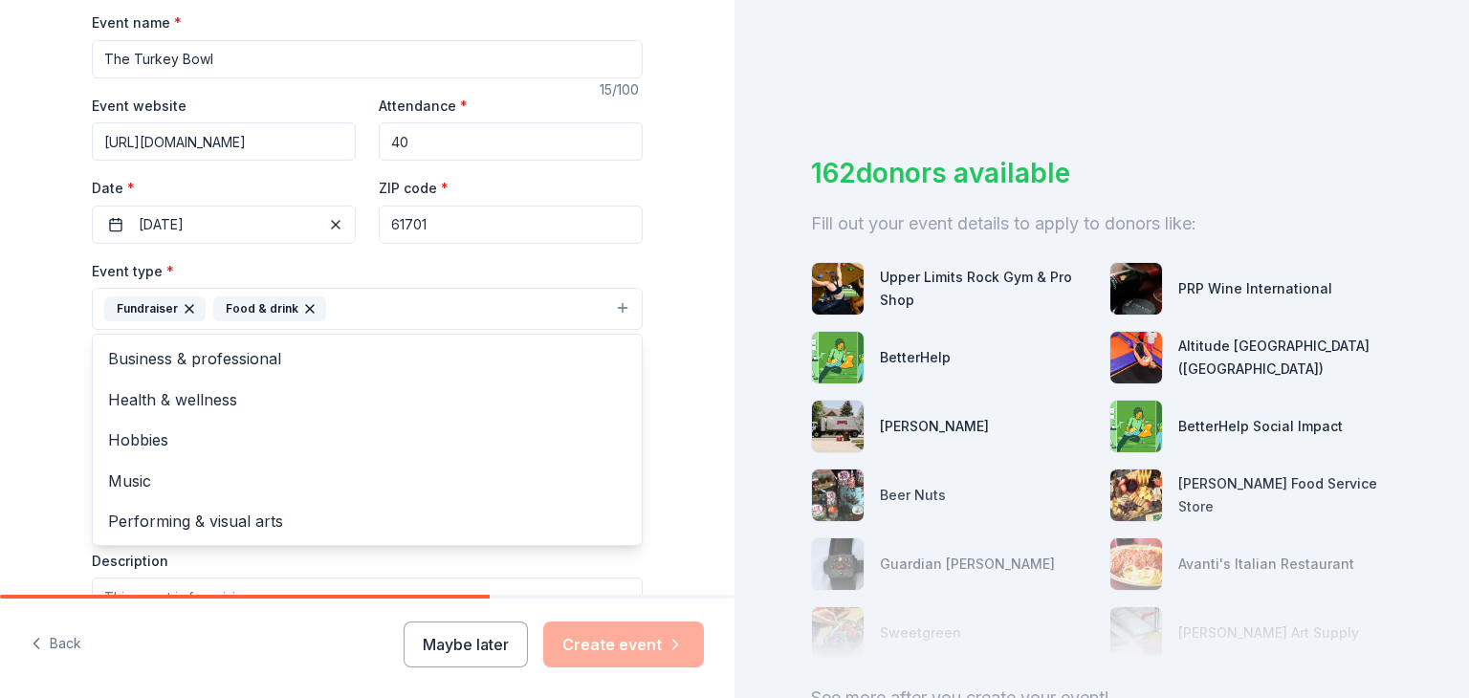
click at [29, 307] on div "Tell us about your event. We'll find in-kind donations you can apply for. Event…" at bounding box center [367, 350] width 735 height 1275
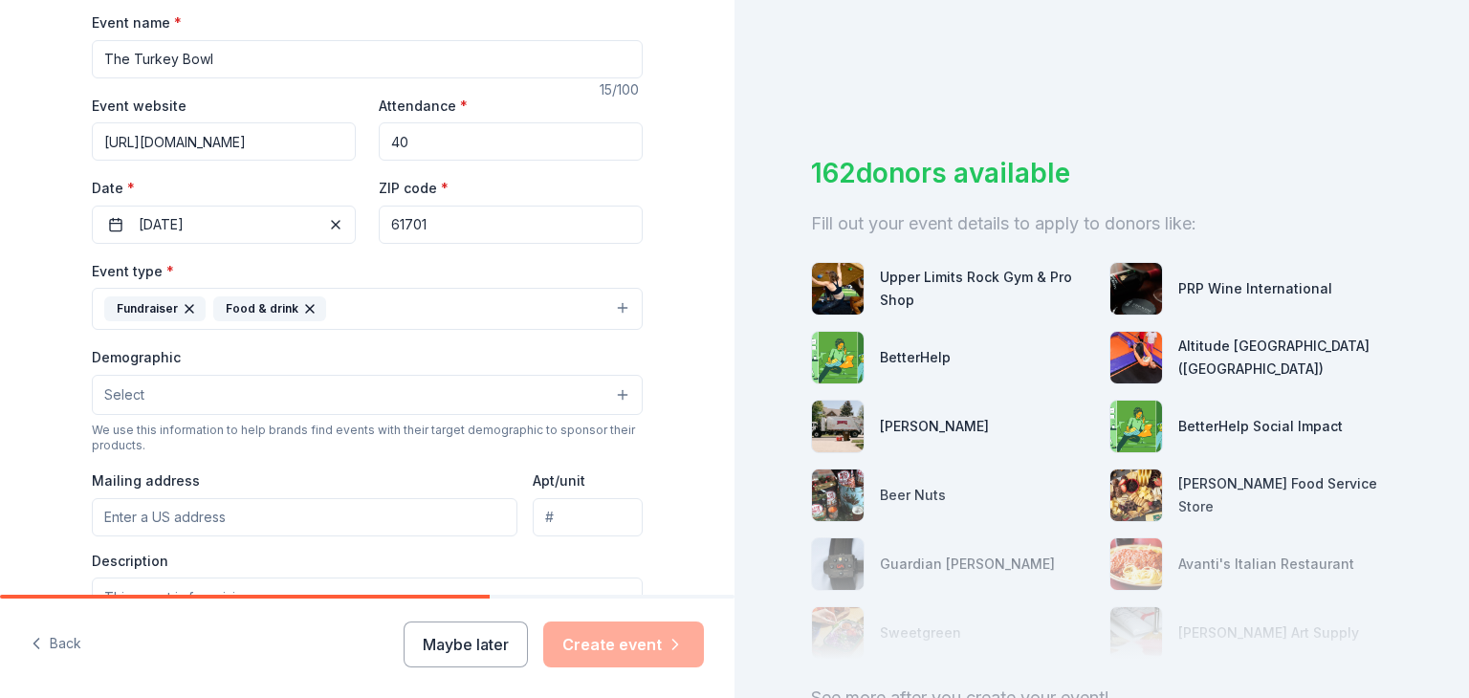
click at [145, 388] on button "Select" at bounding box center [367, 395] width 551 height 40
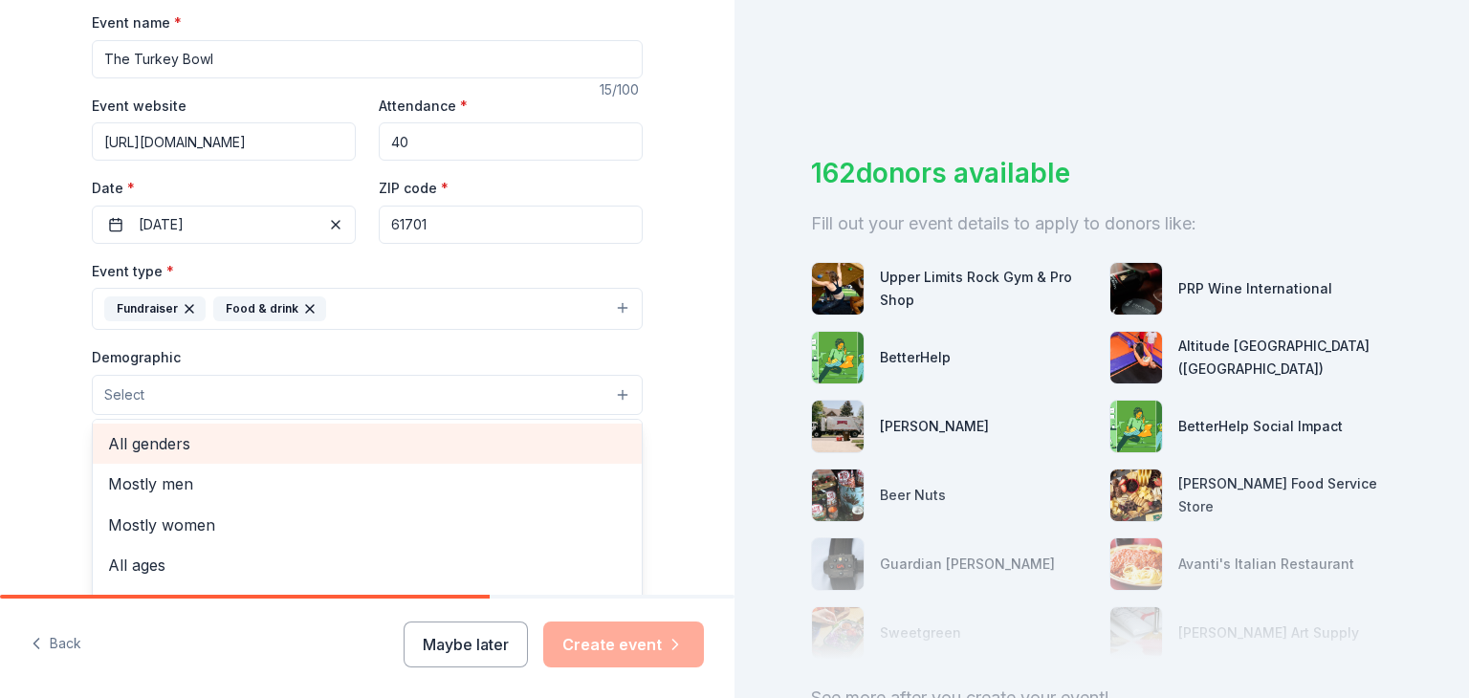
click at [187, 445] on span "All genders" at bounding box center [367, 443] width 518 height 25
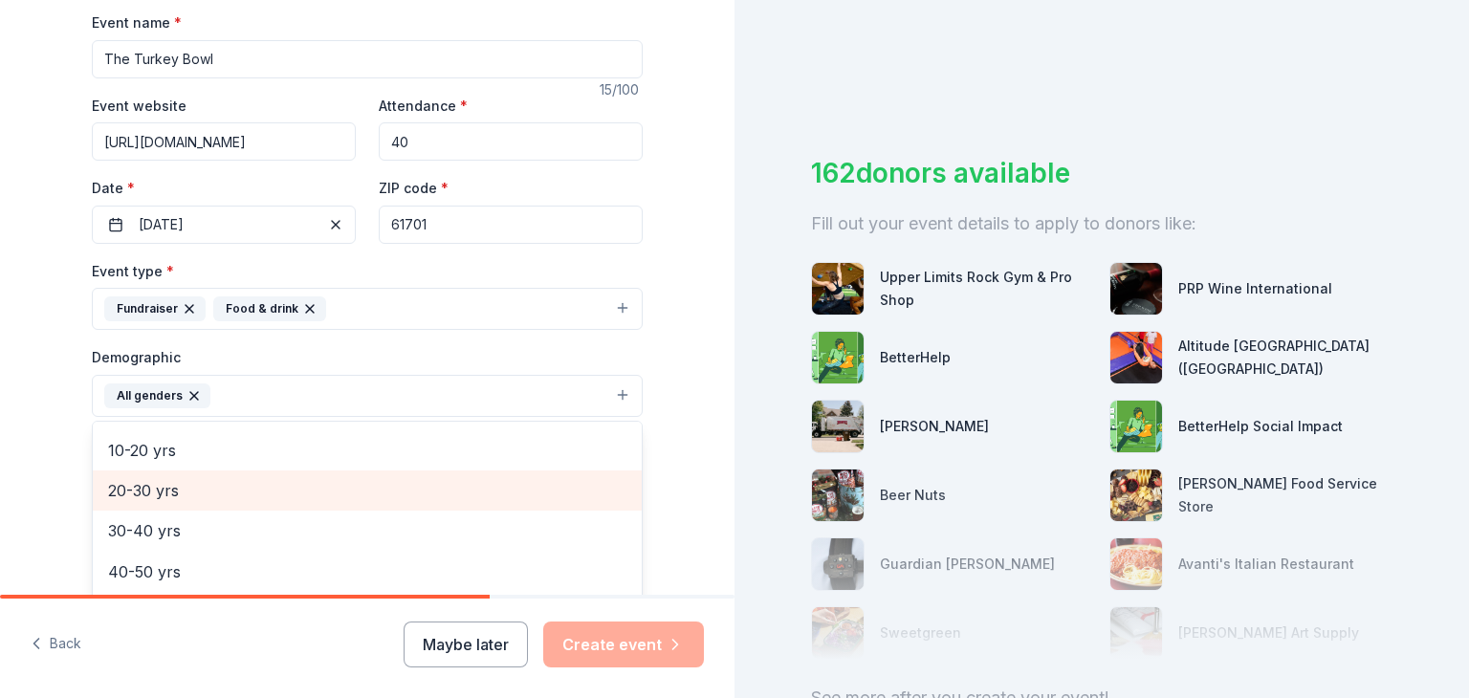
scroll to position [191, 0]
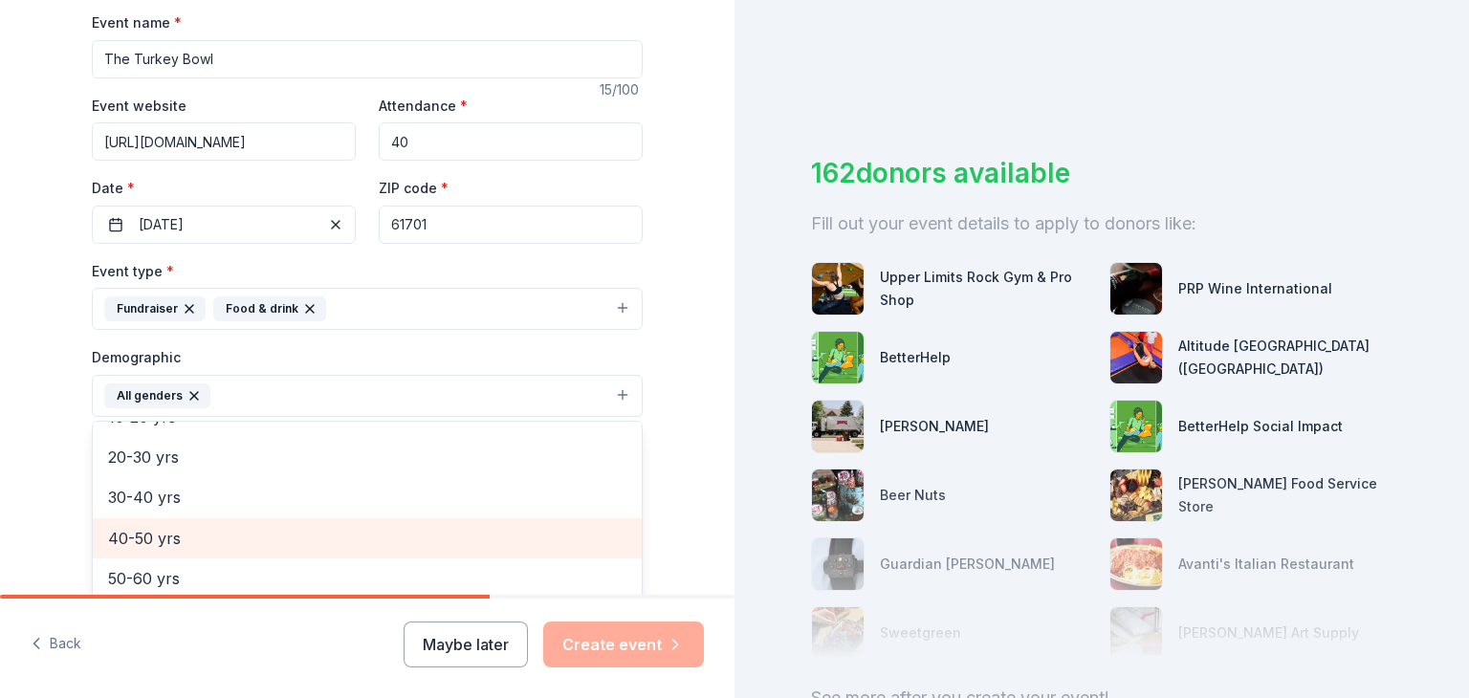
click at [162, 539] on span "40-50 yrs" at bounding box center [367, 538] width 518 height 25
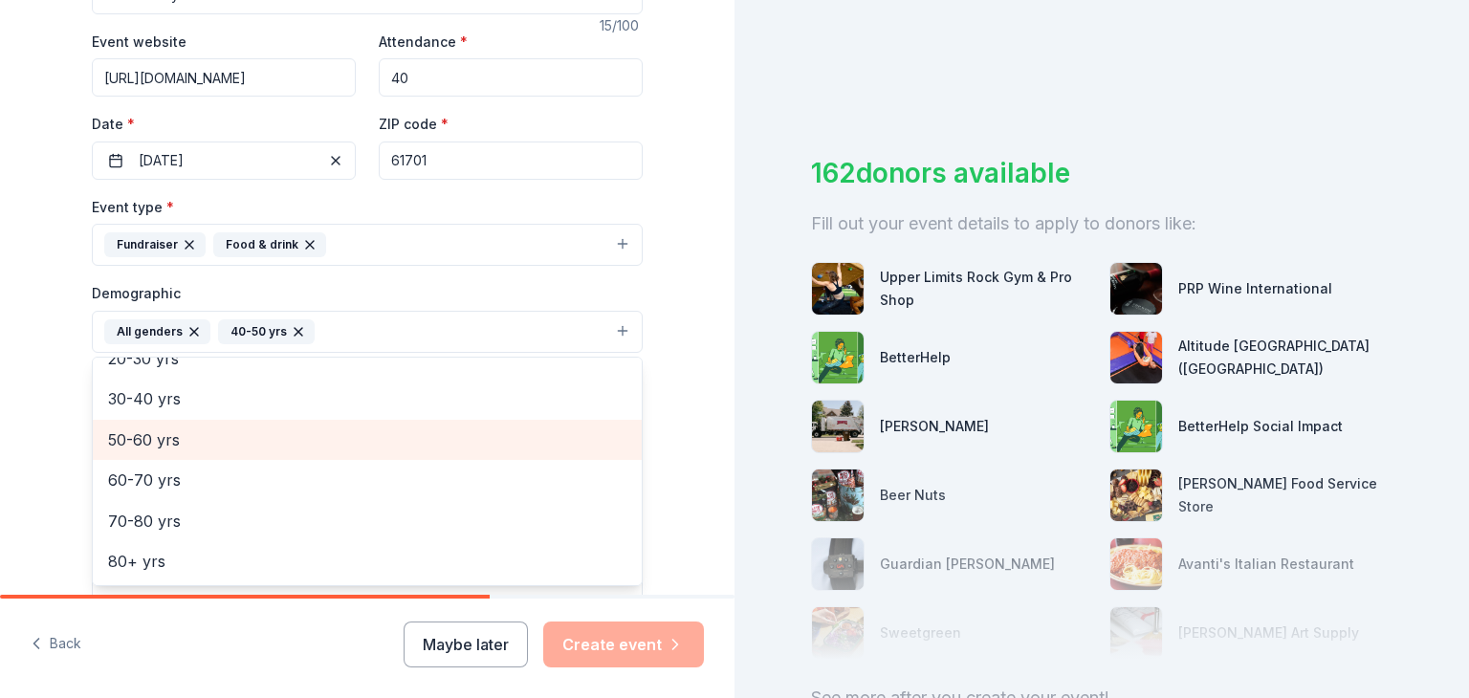
scroll to position [383, 0]
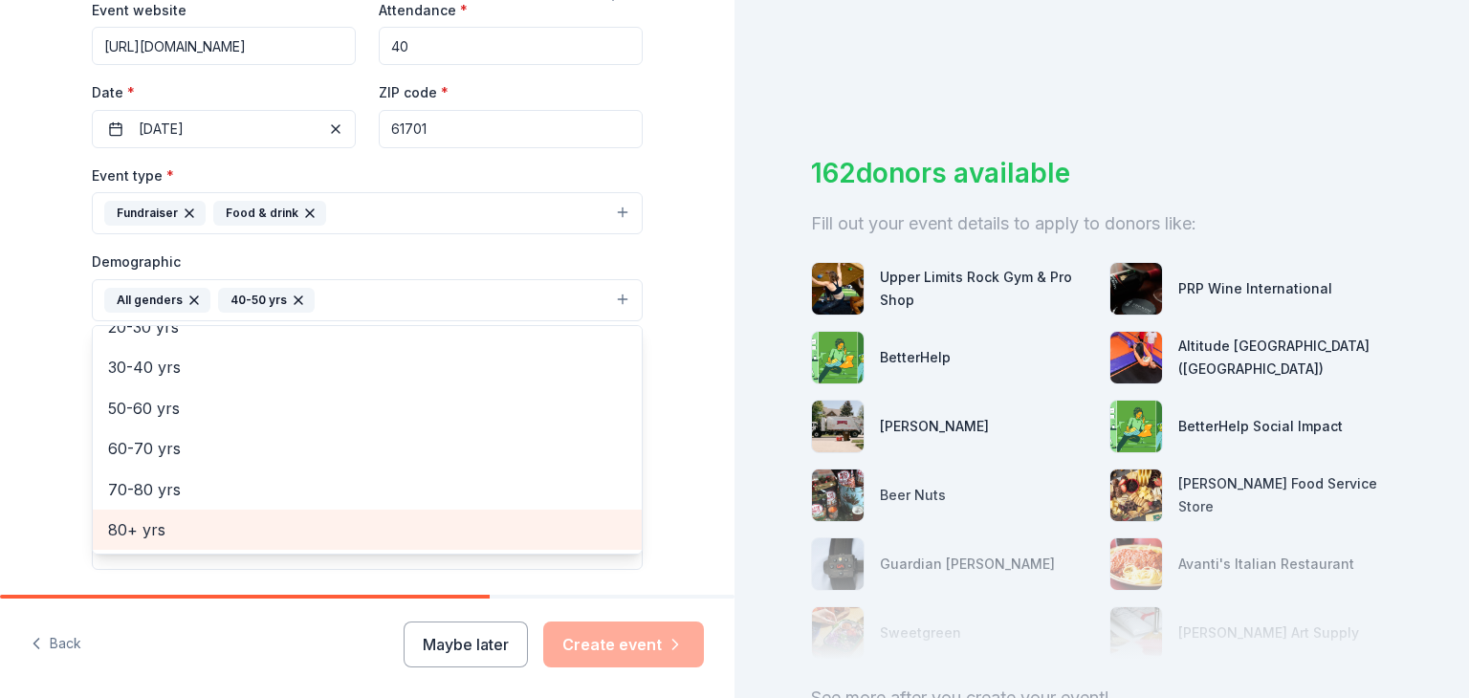
click at [70, 491] on div "Tell us about your event. We'll find in-kind donations you can apply for. Event…" at bounding box center [367, 255] width 612 height 1277
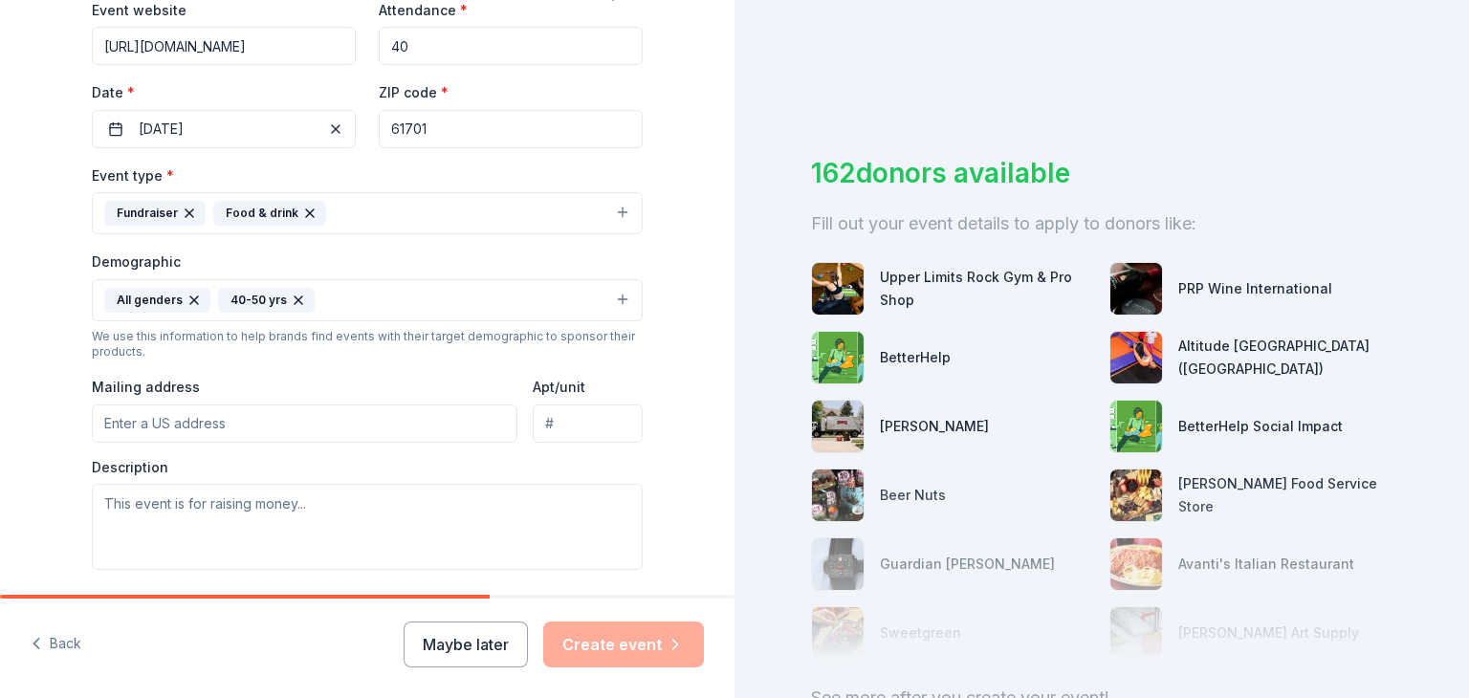
click at [154, 437] on input "Mailing address" at bounding box center [305, 424] width 426 height 38
type input "[STREET_ADDRESS][PERSON_NAME]"
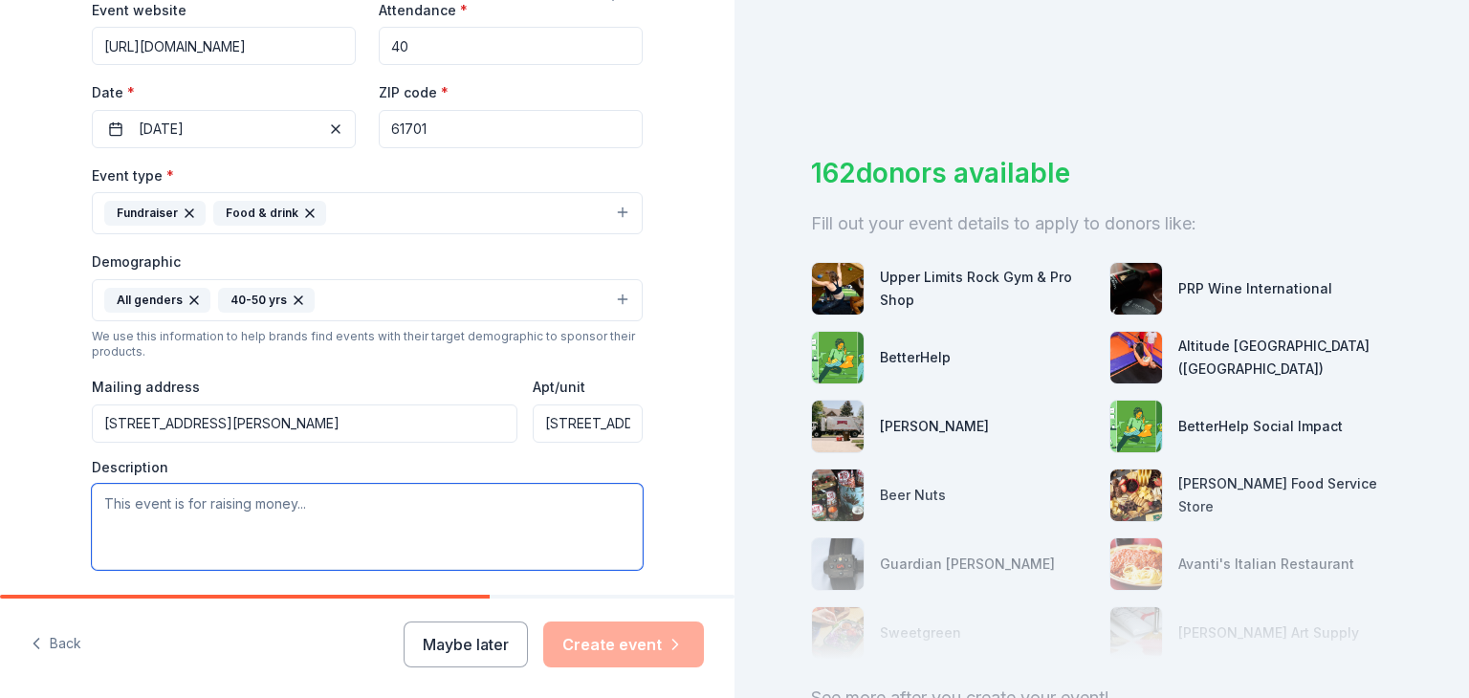
click at [305, 513] on textarea at bounding box center [367, 527] width 551 height 86
type textarea "T"
paste textarea "Lo Ipsumdol, Sitametc 14, adi Elits Doeius TEMP Incididunt utla etdo mag Aliqua…"
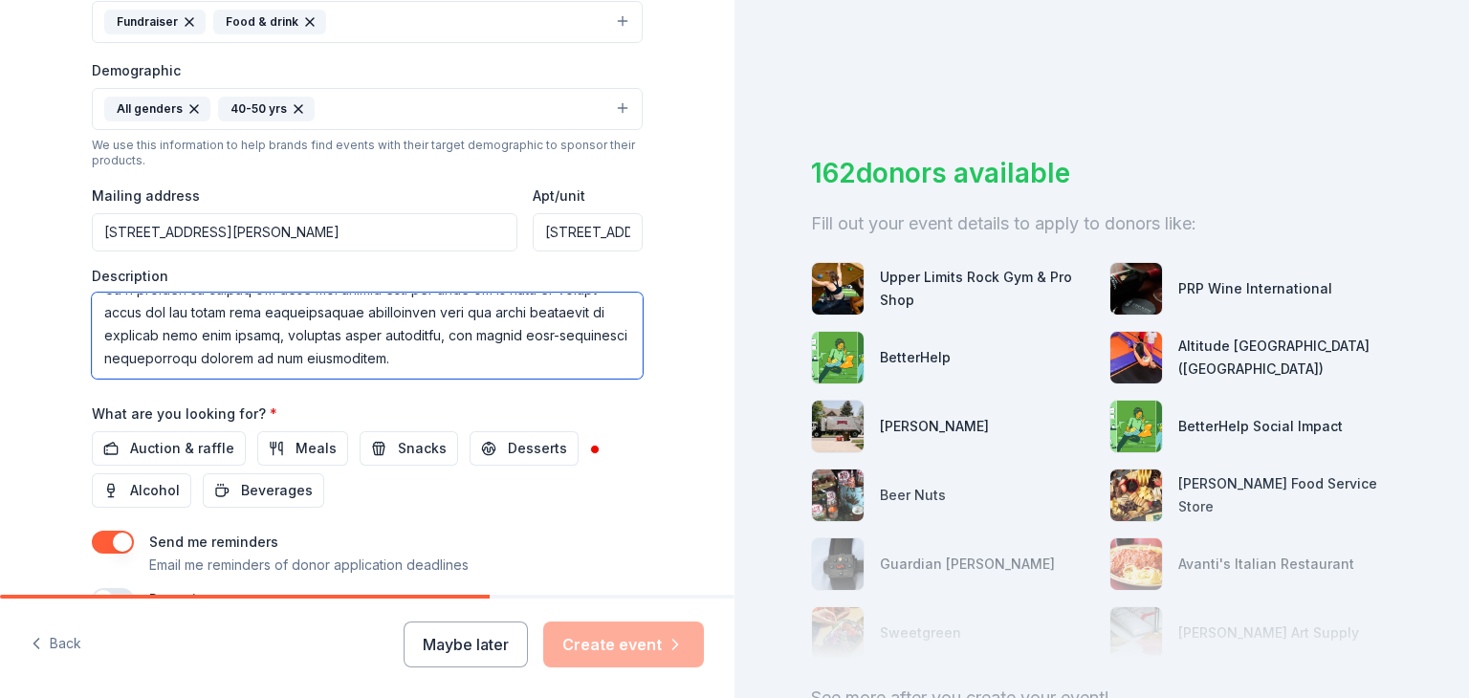
scroll to position [670, 0]
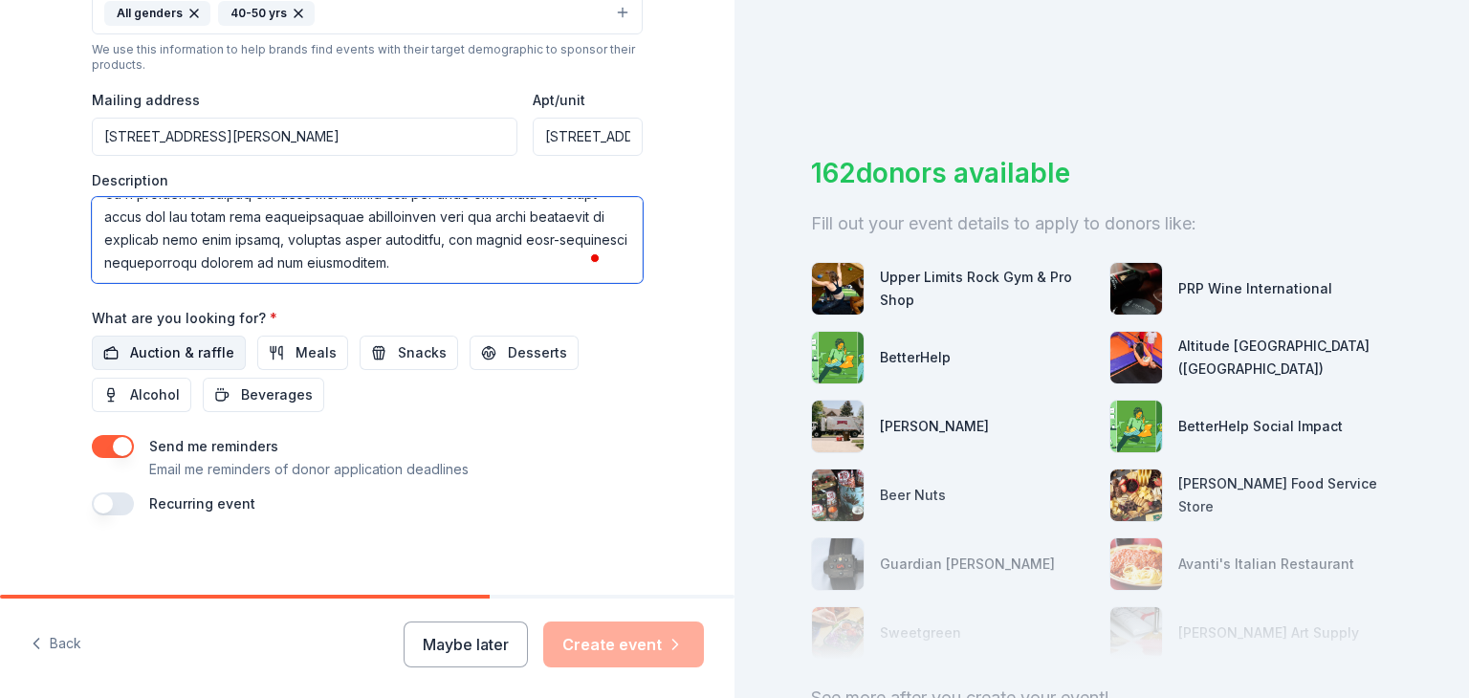
type textarea "Lo Ipsumdol, Sitametc 14, adi Elits Doeius TEMP Incididunt utla etdo mag Aliqua…"
click at [161, 353] on span "Auction & raffle" at bounding box center [182, 352] width 104 height 23
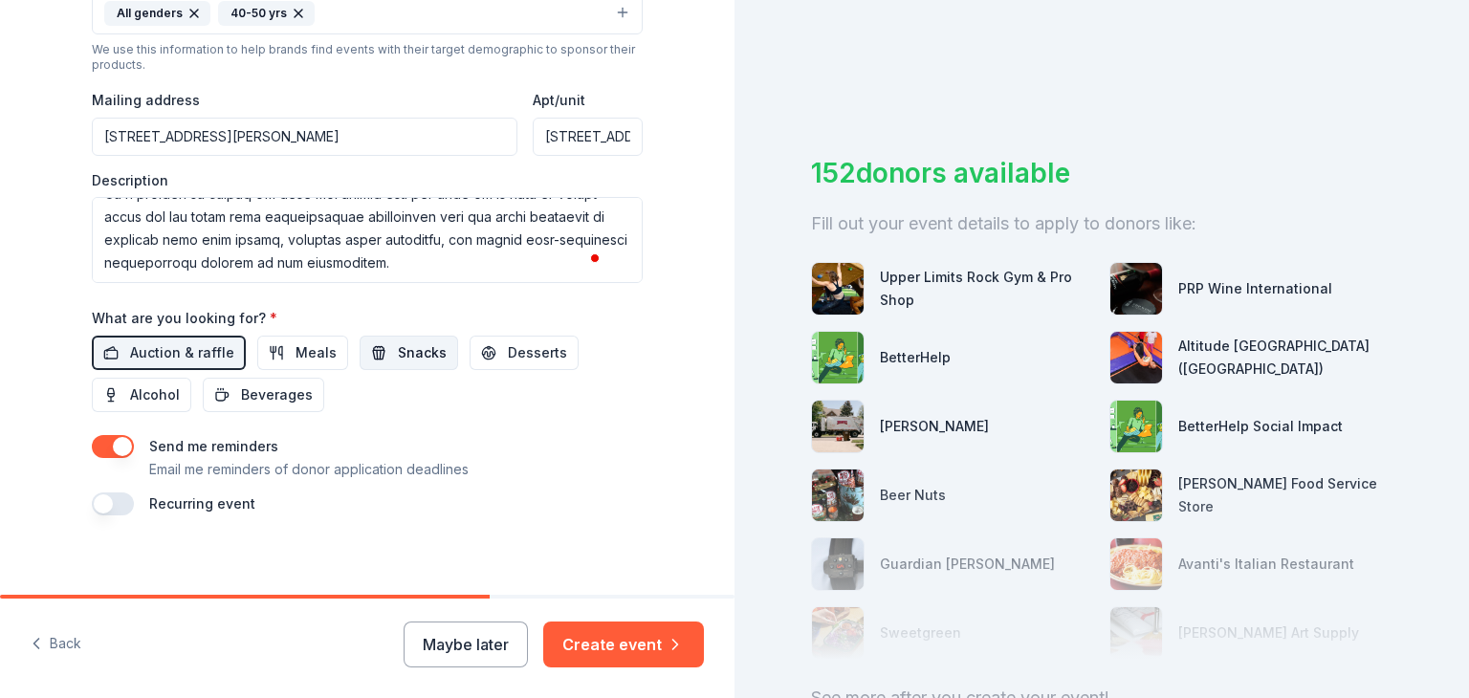
click at [398, 349] on span "Snacks" at bounding box center [422, 352] width 49 height 23
click at [385, 351] on button "Snacks" at bounding box center [409, 353] width 99 height 34
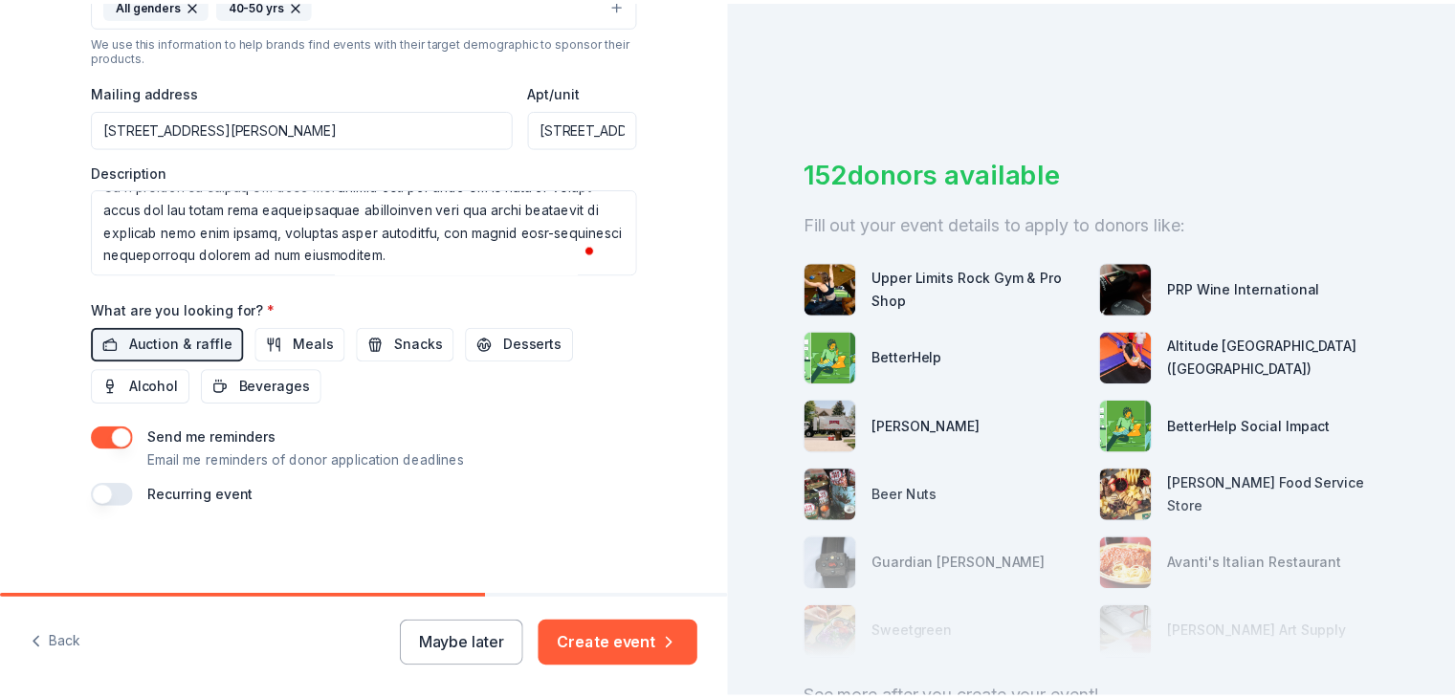
scroll to position [681, 0]
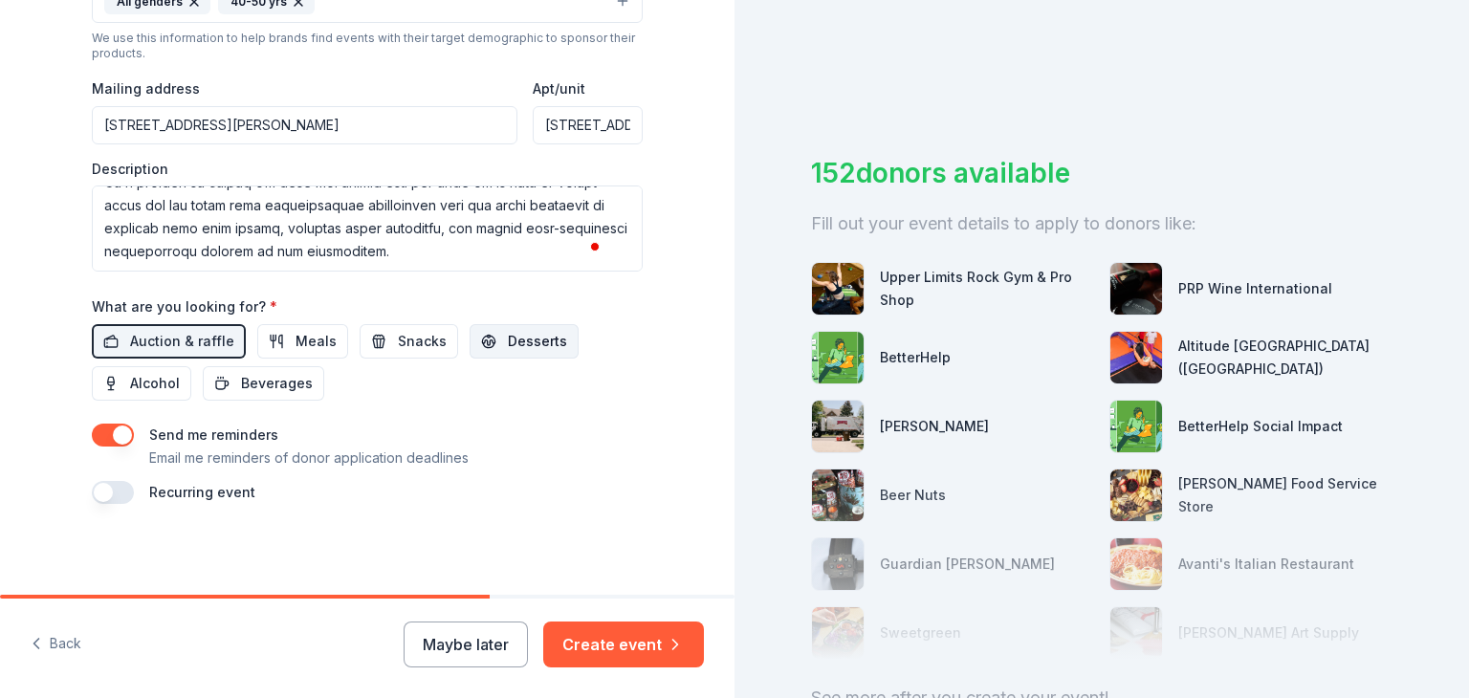
drag, startPoint x: 485, startPoint y: 342, endPoint x: 458, endPoint y: 341, distance: 26.9
click at [485, 341] on button "Desserts" at bounding box center [524, 341] width 109 height 34
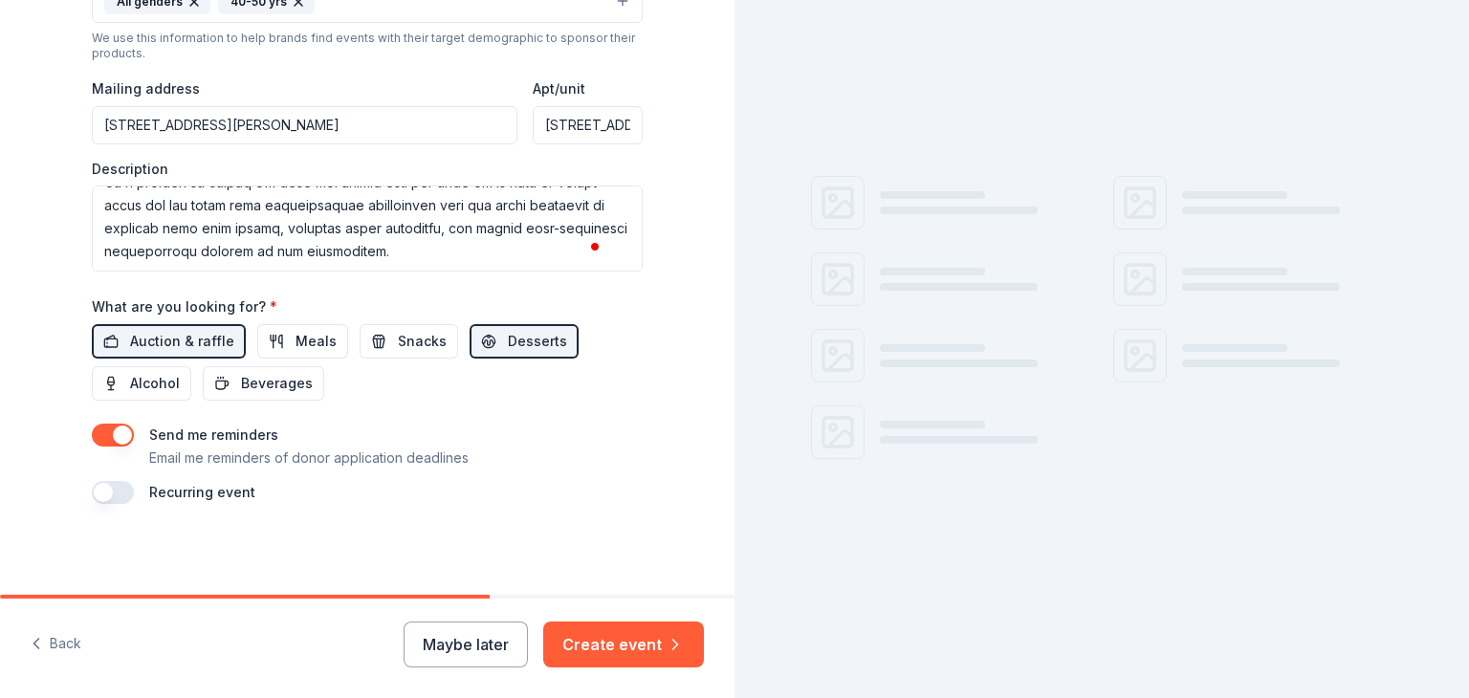
drag, startPoint x: 413, startPoint y: 341, endPoint x: 459, endPoint y: 414, distance: 86.0
click at [412, 341] on span "Snacks" at bounding box center [422, 341] width 49 height 23
click at [646, 637] on button "Create event" at bounding box center [623, 645] width 161 height 46
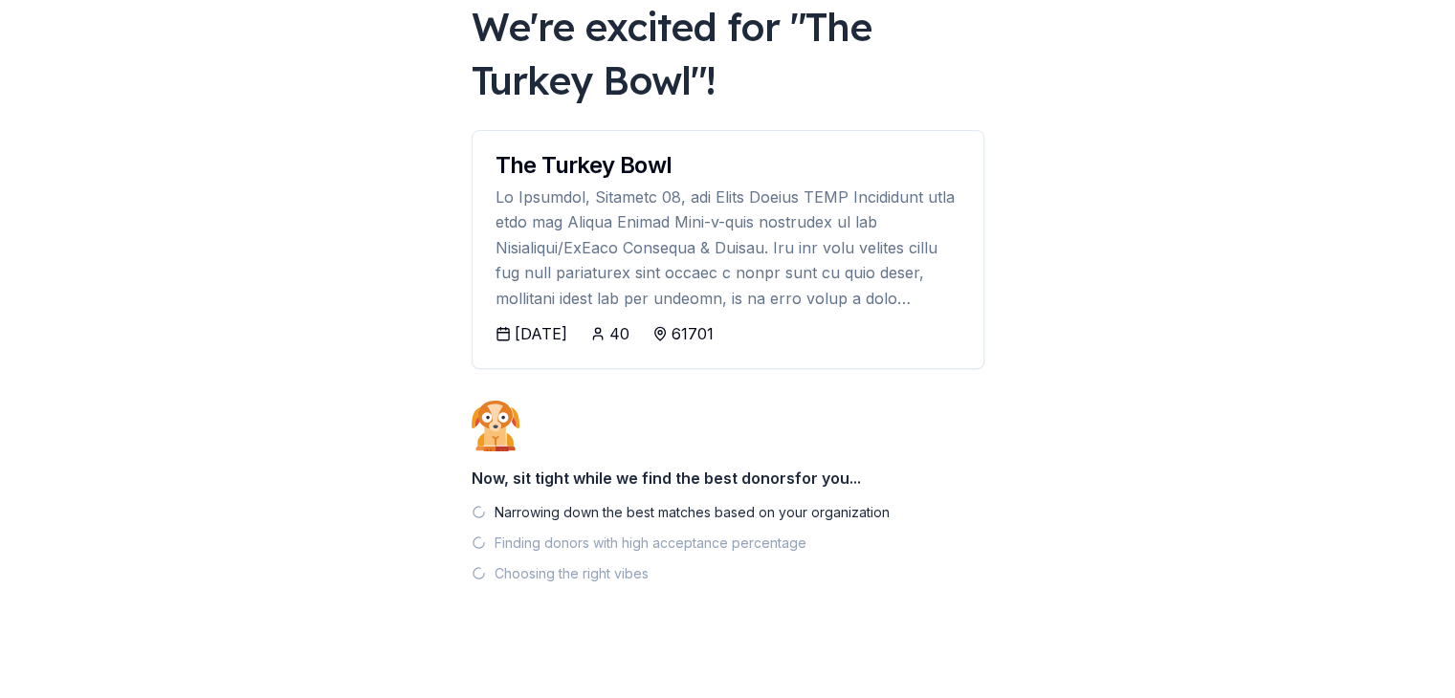
scroll to position [135, 0]
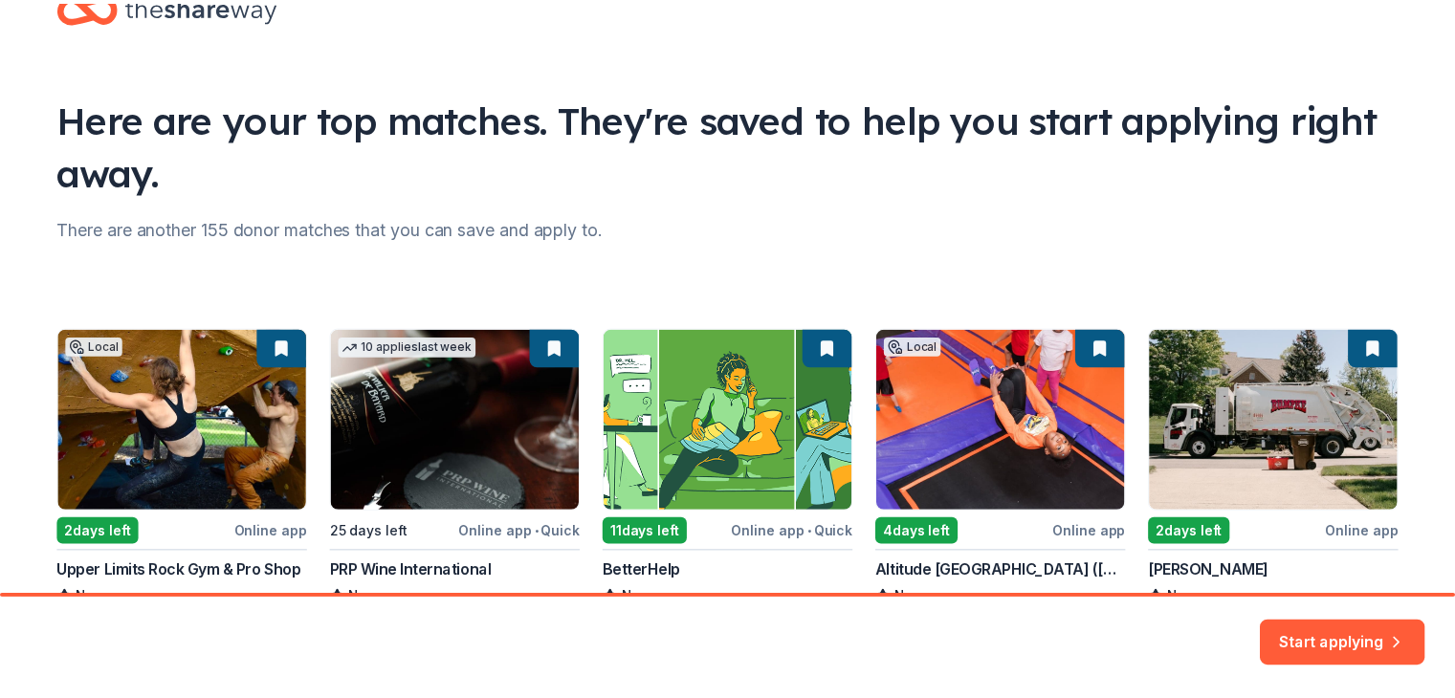
scroll to position [209, 0]
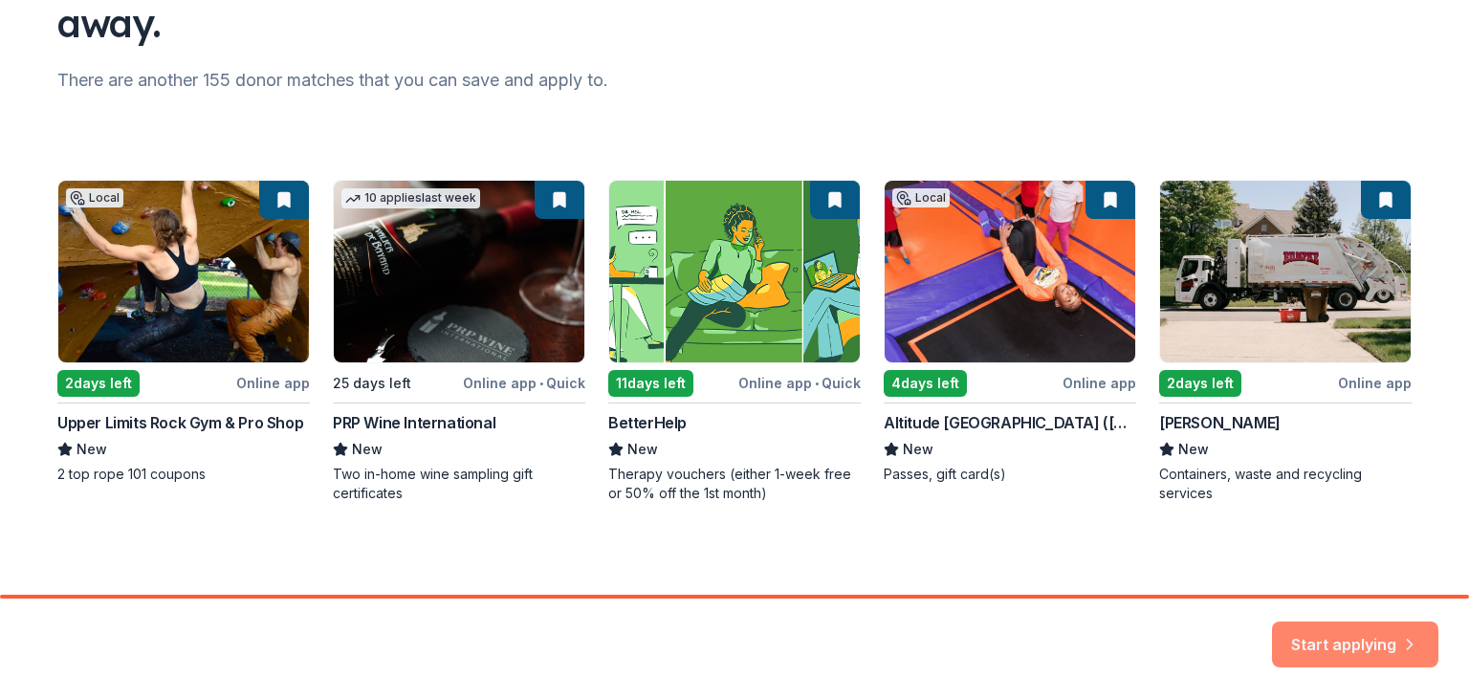
click at [1355, 636] on button "Start applying" at bounding box center [1355, 633] width 166 height 46
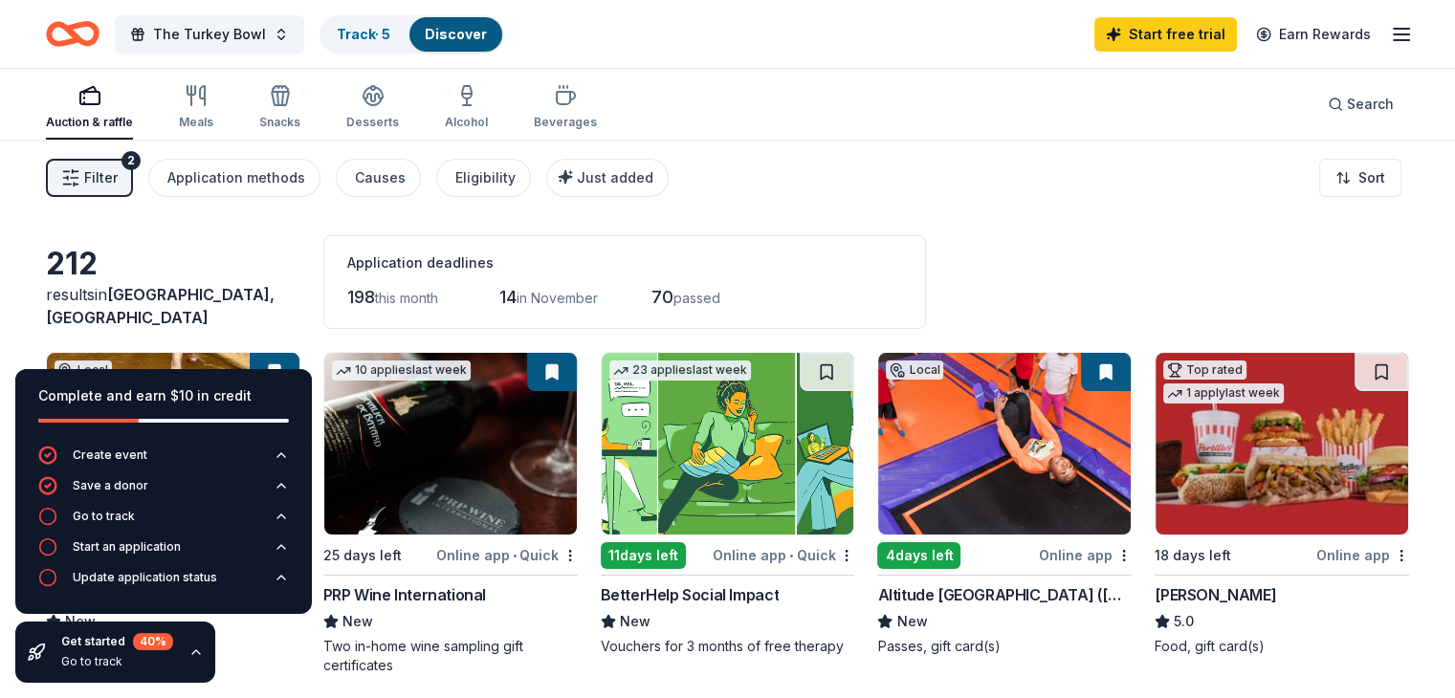
click at [188, 658] on icon "button" at bounding box center [195, 652] width 15 height 15
